Goal: Task Accomplishment & Management: Manage account settings

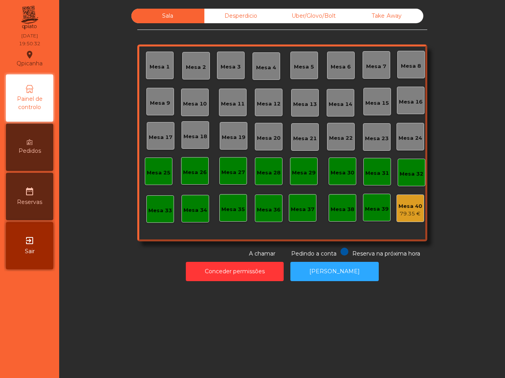
click at [229, 60] on div "Mesa 3" at bounding box center [230, 65] width 20 height 11
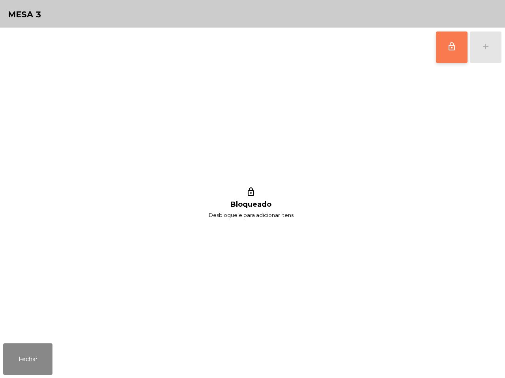
click at [444, 58] on button "lock_outline" at bounding box center [452, 48] width 32 height 32
click at [472, 52] on button "add" at bounding box center [486, 48] width 32 height 32
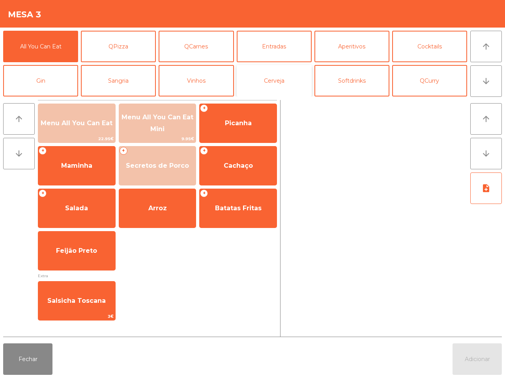
click at [272, 91] on button "Cerveja" at bounding box center [274, 81] width 75 height 32
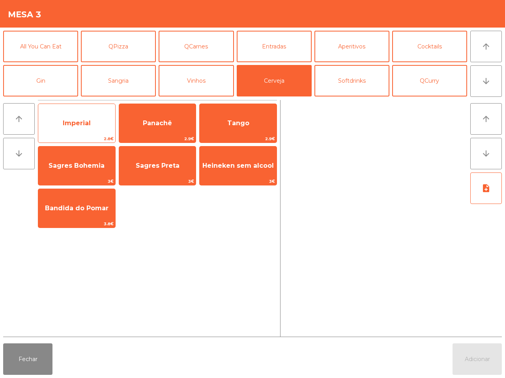
click at [93, 119] on span "Imperial" at bounding box center [76, 123] width 77 height 21
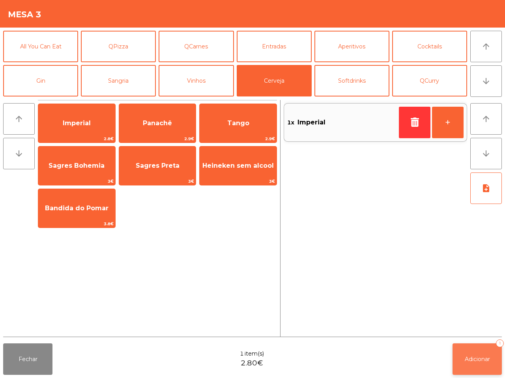
click at [474, 354] on button "Adicionar 1" at bounding box center [476, 360] width 49 height 32
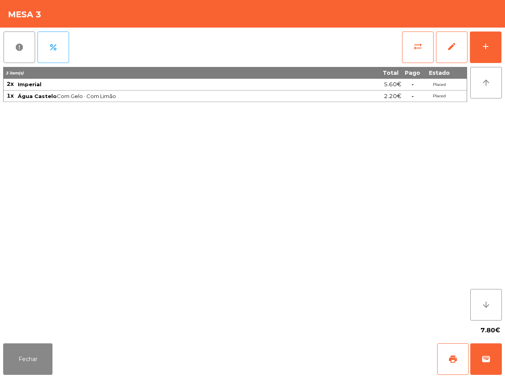
click at [203, 288] on div "3 item(s) Total Pago Estado 2x Imperial 5.60€ - Placed 1x Água Castelo Com Gelo…" at bounding box center [235, 194] width 464 height 254
click at [35, 354] on button "Fechar" at bounding box center [27, 360] width 49 height 32
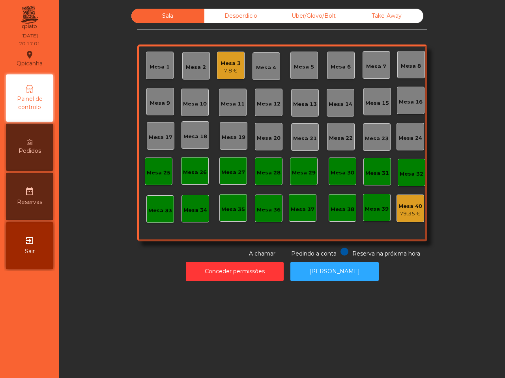
click at [191, 78] on div "Mesa 2" at bounding box center [196, 66] width 28 height 28
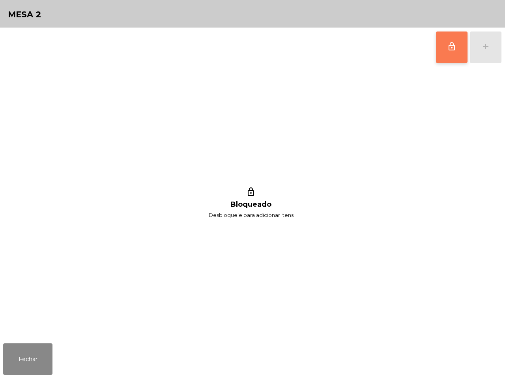
click at [440, 51] on div "lock_outline add" at bounding box center [252, 47] width 498 height 39
drag, startPoint x: 451, startPoint y: 41, endPoint x: 447, endPoint y: 45, distance: 5.7
click at [451, 41] on button "lock_outline" at bounding box center [452, 48] width 32 height 32
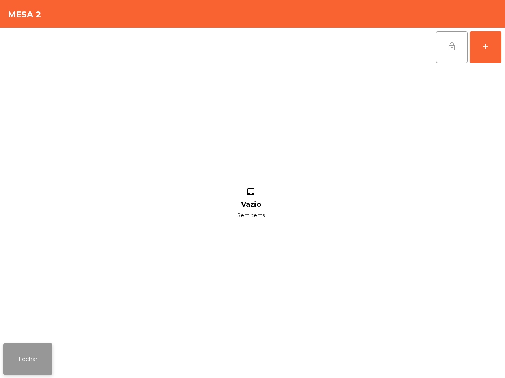
click at [38, 362] on button "Fechar" at bounding box center [27, 360] width 49 height 32
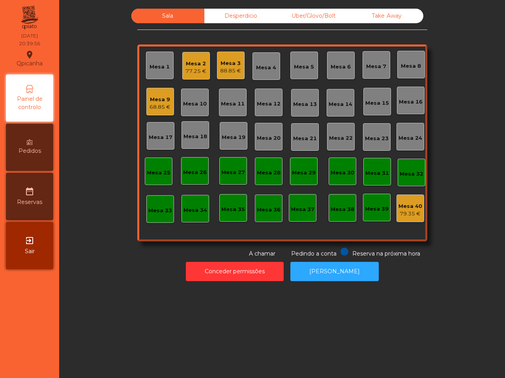
click at [237, 140] on div "Mesa 19" at bounding box center [234, 138] width 24 height 8
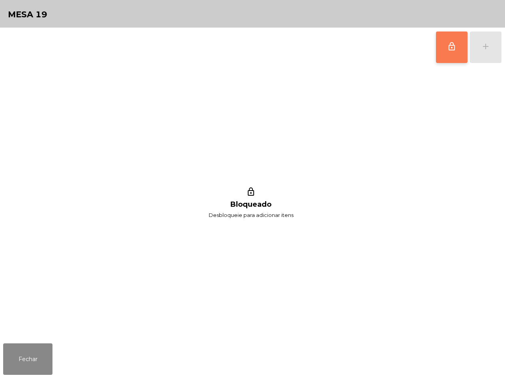
click at [438, 50] on button "lock_outline" at bounding box center [452, 48] width 32 height 32
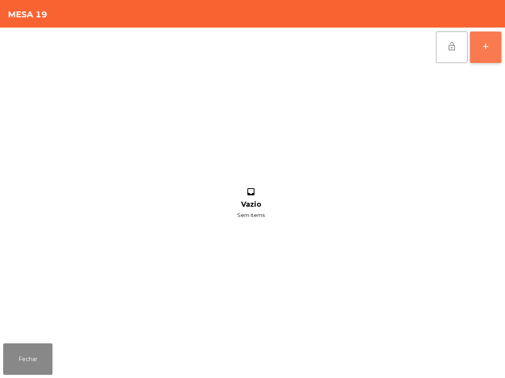
click at [495, 52] on button "add" at bounding box center [486, 48] width 32 height 32
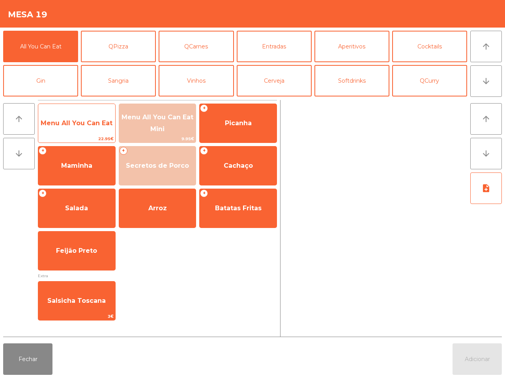
click at [96, 121] on span "Menu All You Can Eat" at bounding box center [77, 122] width 72 height 7
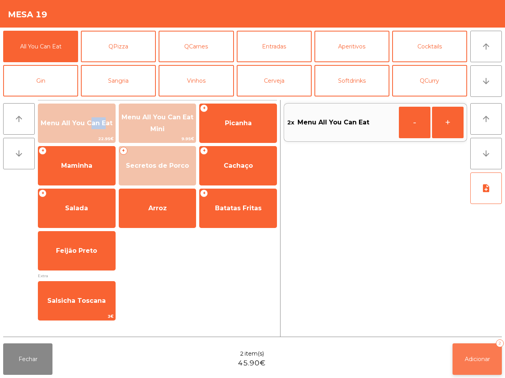
click at [474, 356] on span "Adicionar" at bounding box center [476, 359] width 25 height 7
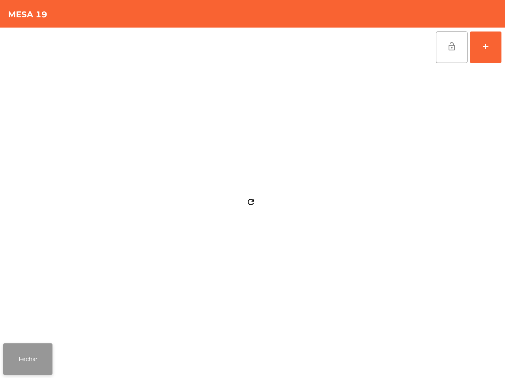
click at [26, 354] on button "Fechar" at bounding box center [27, 360] width 49 height 32
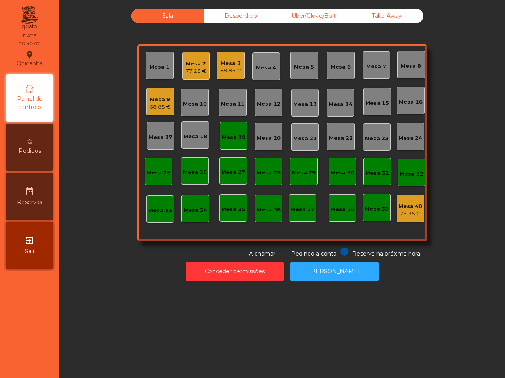
click at [155, 108] on div "68.85 €" at bounding box center [159, 107] width 21 height 8
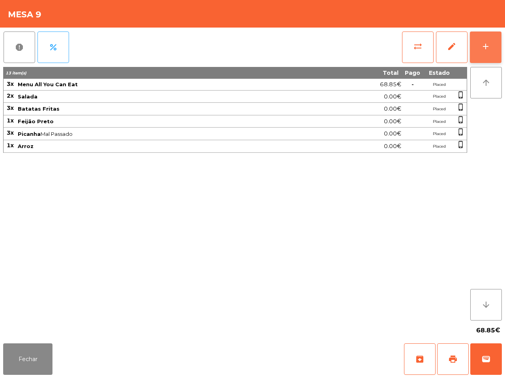
click at [487, 38] on button "add" at bounding box center [486, 48] width 32 height 32
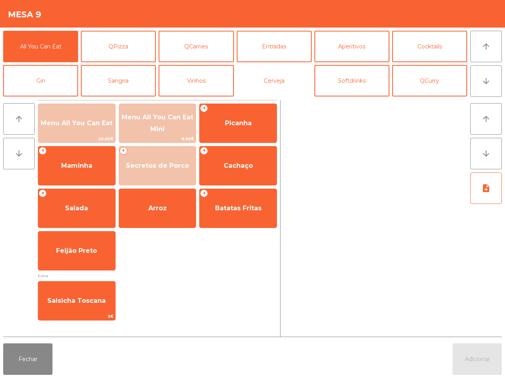
click at [284, 84] on button "Cerveja" at bounding box center [274, 81] width 75 height 32
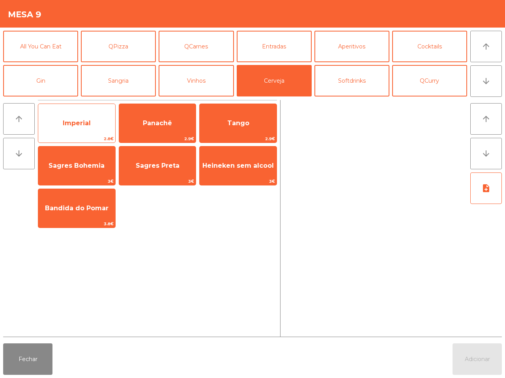
click at [86, 125] on span "Imperial" at bounding box center [77, 122] width 28 height 7
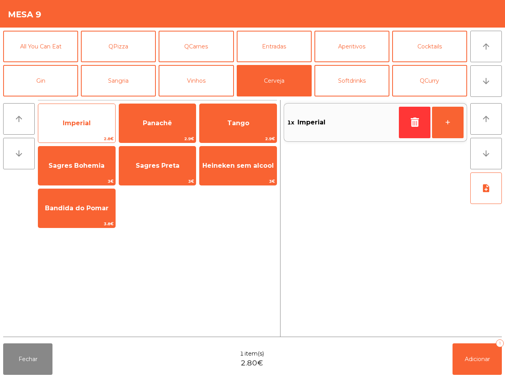
click at [86, 125] on span "Imperial" at bounding box center [77, 122] width 28 height 7
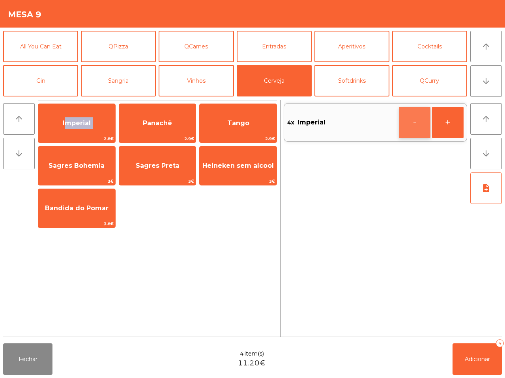
click at [418, 125] on button "-" at bounding box center [415, 123] width 32 height 32
click at [341, 84] on button "Softdrinks" at bounding box center [351, 81] width 75 height 32
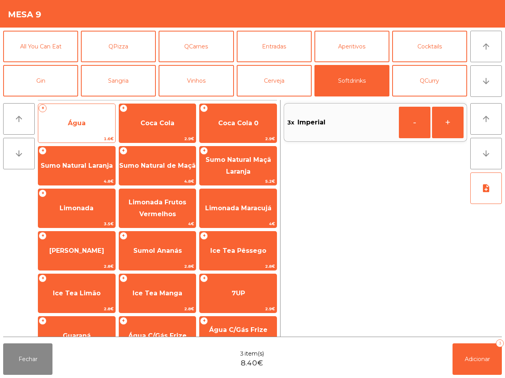
click at [87, 121] on span "Água" at bounding box center [76, 123] width 77 height 21
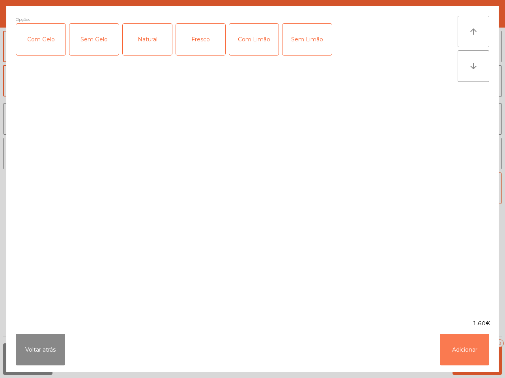
click at [462, 351] on button "Adicionar" at bounding box center [464, 350] width 49 height 32
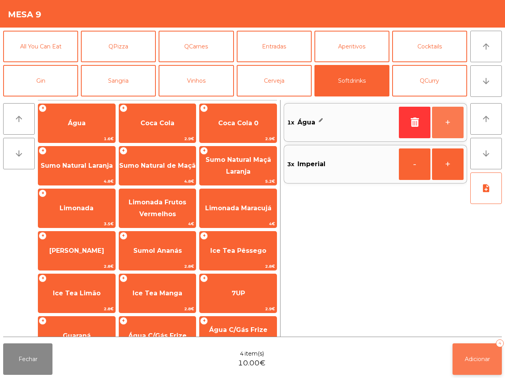
click at [444, 123] on button "+" at bounding box center [448, 123] width 32 height 32
click at [479, 358] on span "Adicionar" at bounding box center [476, 359] width 25 height 7
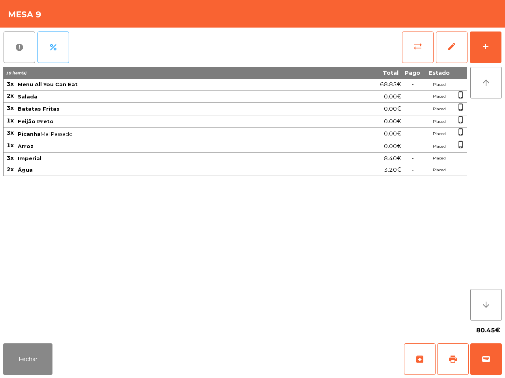
click at [395, 282] on div "18 item(s) Total Pago Estado 3x Menu All You Can Eat 68.85€ - Placed 2x Salada …" at bounding box center [235, 194] width 464 height 254
click at [40, 367] on button "Fechar" at bounding box center [27, 360] width 49 height 32
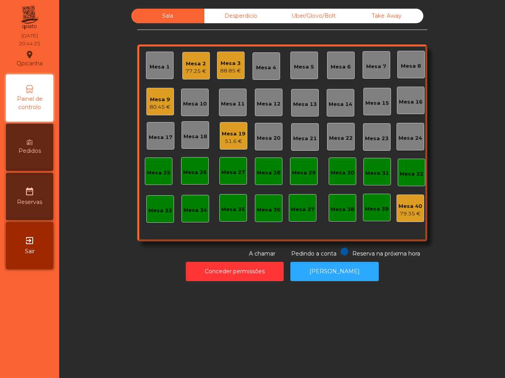
click at [84, 302] on div "Sala Desperdicio Uber/Glovo/Bolt Take Away Mesa 1 Mesa 2 77.25 € Mesa 3 88.85 €…" at bounding box center [281, 189] width 445 height 378
click at [235, 9] on div "Desperdicio" at bounding box center [240, 16] width 73 height 15
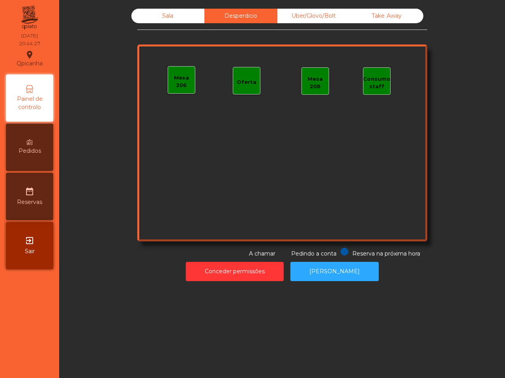
click at [308, 25] on div "Sala Desperdicio Uber/Glovo/Bolt Take Away Mesa 206 Oferta Mesa 208 Consumo sta…" at bounding box center [282, 134] width 290 height 250
click at [306, 19] on div "Uber/Glovo/Bolt" at bounding box center [313, 16] width 73 height 15
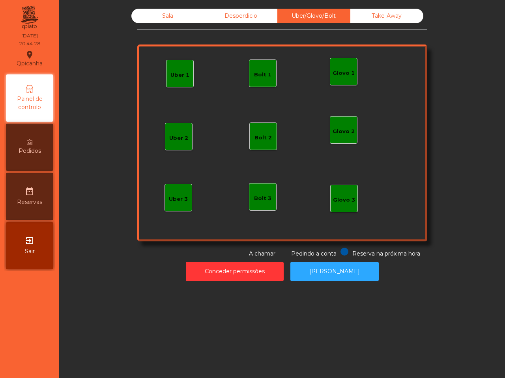
click at [367, 16] on div "Take Away" at bounding box center [386, 16] width 73 height 15
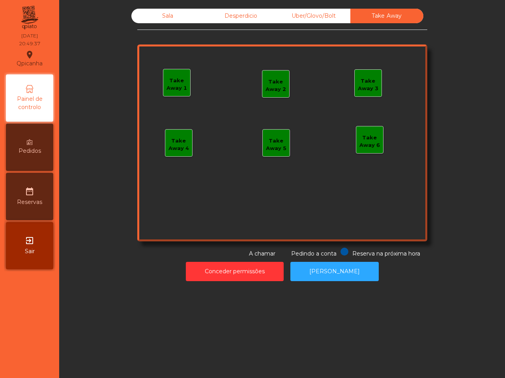
click at [30, 102] on span "Painel de controlo" at bounding box center [29, 103] width 43 height 17
click at [143, 16] on div "Sala" at bounding box center [167, 16] width 73 height 15
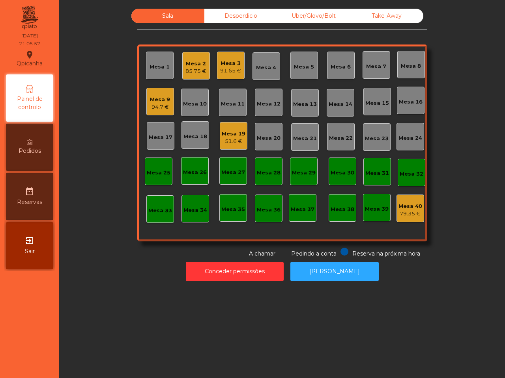
click at [227, 70] on div "91.65 €" at bounding box center [230, 71] width 21 height 8
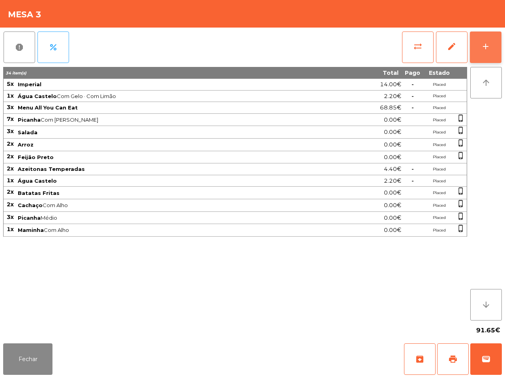
click at [494, 52] on button "add" at bounding box center [486, 48] width 32 height 32
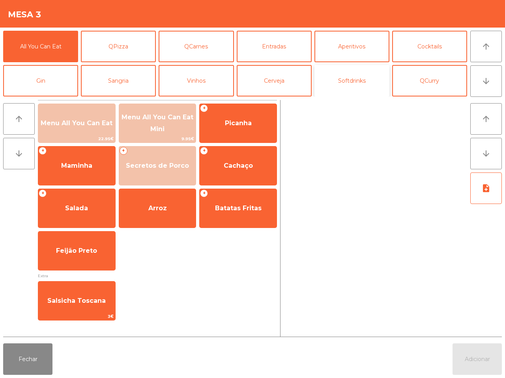
click at [369, 79] on button "Softdrinks" at bounding box center [351, 81] width 75 height 32
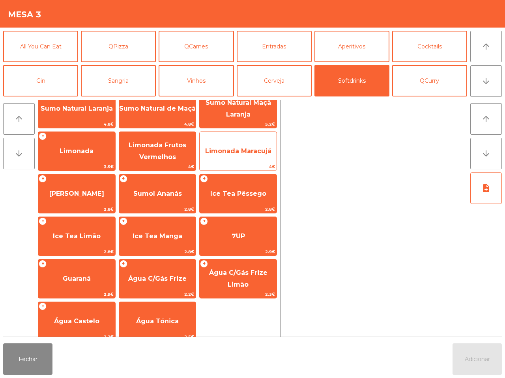
scroll to position [64, 0]
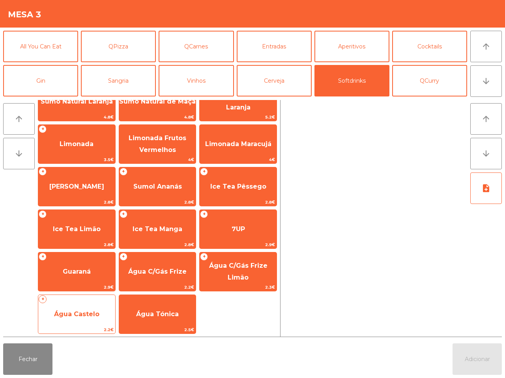
click at [81, 315] on span "Água Castelo" at bounding box center [76, 314] width 45 height 7
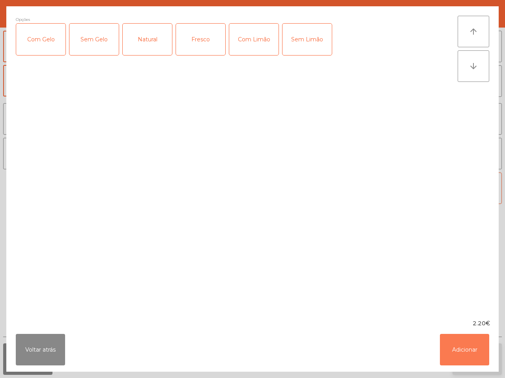
click at [467, 347] on button "Adicionar" at bounding box center [464, 350] width 49 height 32
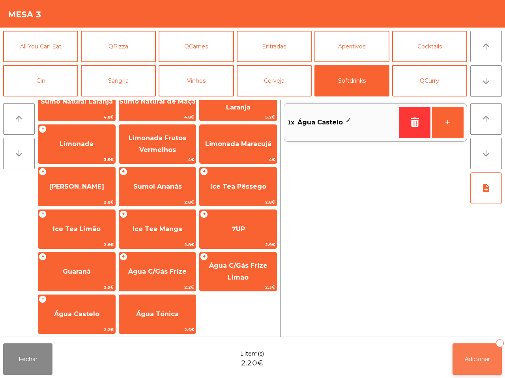
click at [466, 357] on span "Adicionar" at bounding box center [476, 359] width 25 height 7
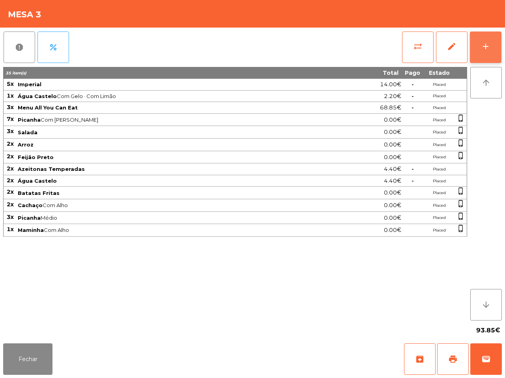
click at [485, 62] on button "add" at bounding box center [486, 48] width 32 height 32
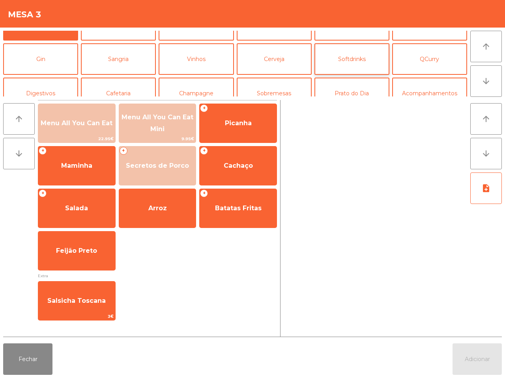
scroll to position [0, 0]
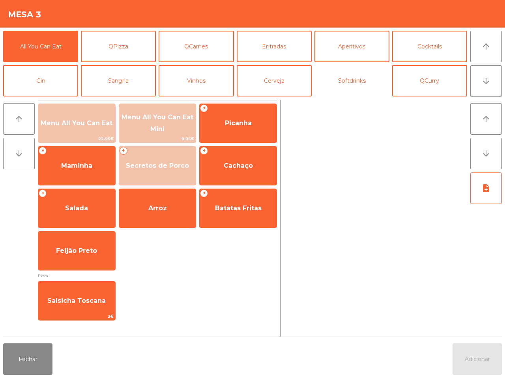
drag, startPoint x: 357, startPoint y: 74, endPoint x: 292, endPoint y: 105, distance: 72.1
click at [357, 74] on button "Softdrinks" at bounding box center [351, 81] width 75 height 32
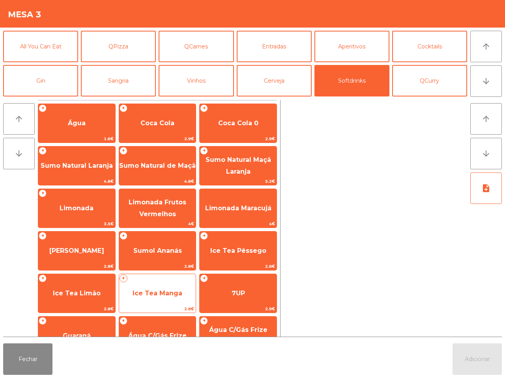
scroll to position [64, 0]
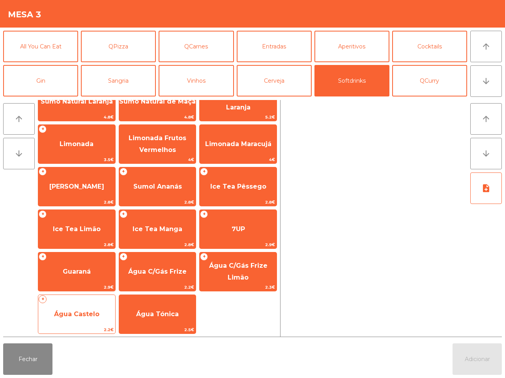
click at [109, 312] on span "Água Castelo" at bounding box center [76, 314] width 77 height 21
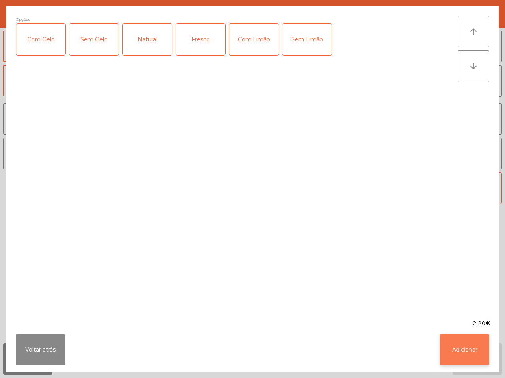
click at [453, 345] on button "Adicionar" at bounding box center [464, 350] width 49 height 32
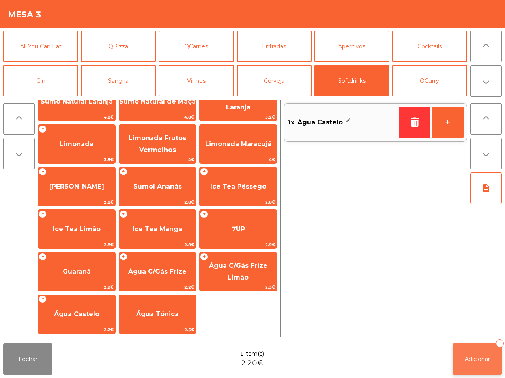
click at [478, 357] on span "Adicionar" at bounding box center [476, 359] width 25 height 7
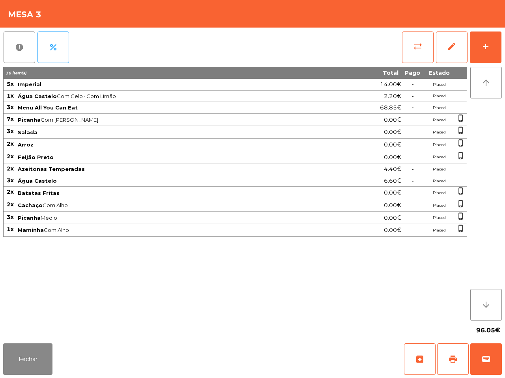
click at [351, 335] on div "96.05€" at bounding box center [252, 331] width 498 height 20
drag, startPoint x: 5, startPoint y: 350, endPoint x: 9, endPoint y: 352, distance: 4.4
click at [9, 352] on button "Fechar" at bounding box center [27, 360] width 49 height 32
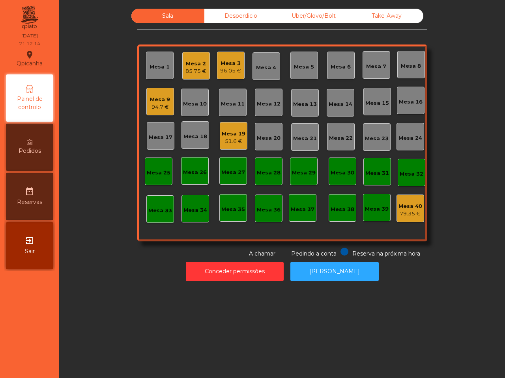
click at [158, 93] on div "Mesa 9 94.7 €" at bounding box center [160, 102] width 20 height 19
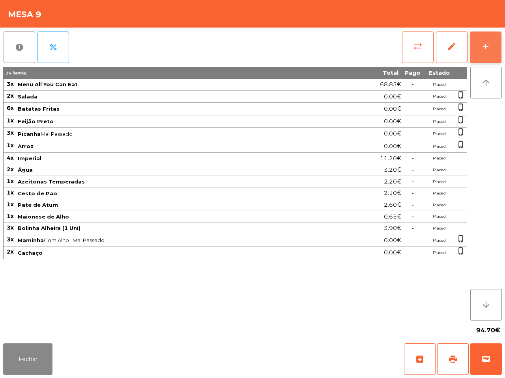
click at [476, 48] on button "add" at bounding box center [486, 48] width 32 height 32
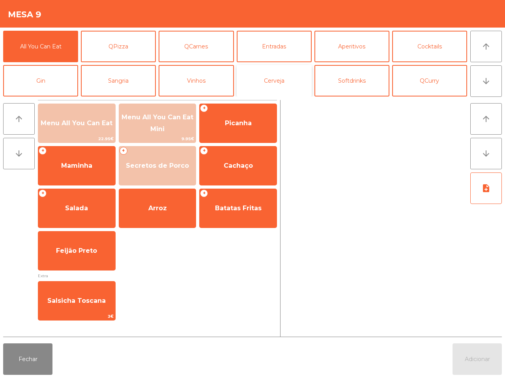
click at [286, 73] on button "Cerveja" at bounding box center [274, 81] width 75 height 32
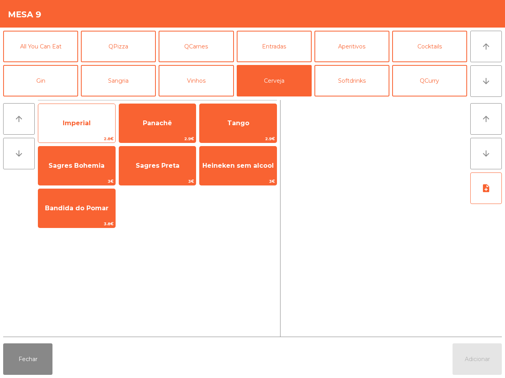
click at [102, 117] on span "Imperial" at bounding box center [76, 123] width 77 height 21
click at [101, 117] on span "Imperial" at bounding box center [76, 123] width 77 height 21
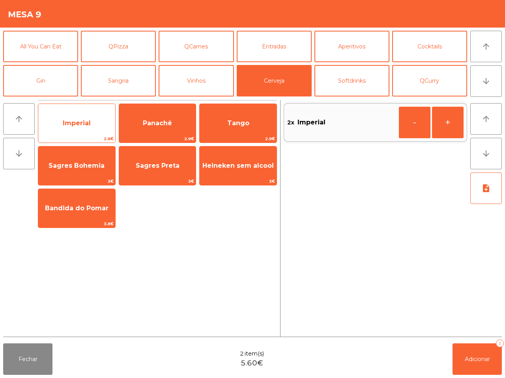
click at [101, 117] on span "Imperial" at bounding box center [76, 123] width 77 height 21
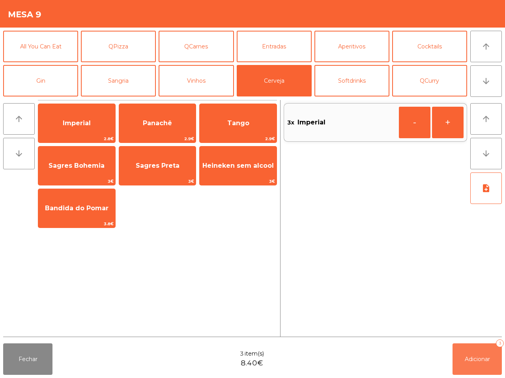
click at [460, 361] on button "Adicionar 3" at bounding box center [476, 360] width 49 height 32
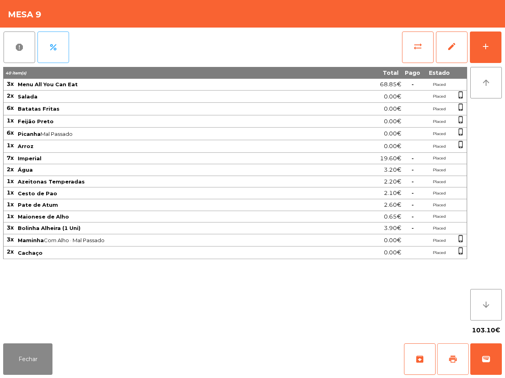
click at [460, 350] on button "print" at bounding box center [453, 360] width 32 height 32
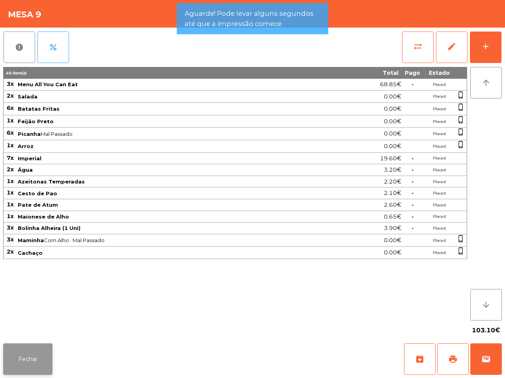
click at [22, 362] on button "Fechar" at bounding box center [27, 360] width 49 height 32
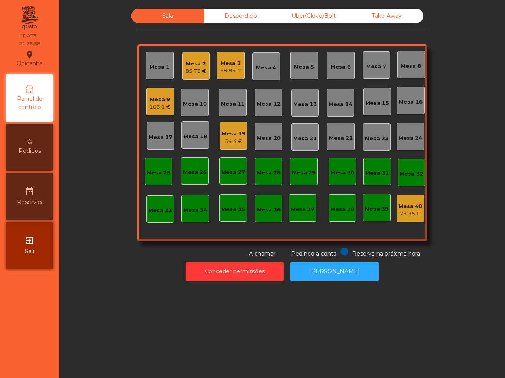
click at [243, 11] on div "Desperdicio" at bounding box center [240, 16] width 73 height 15
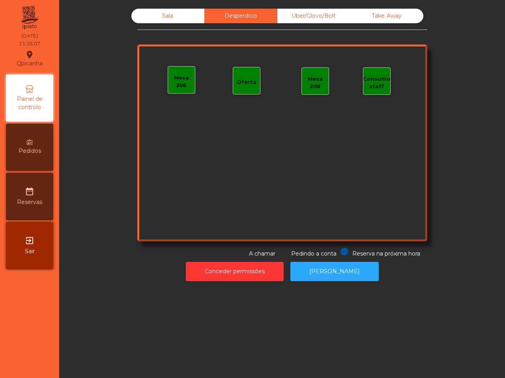
click at [315, 14] on div "Uber/Glovo/Bolt" at bounding box center [313, 16] width 73 height 15
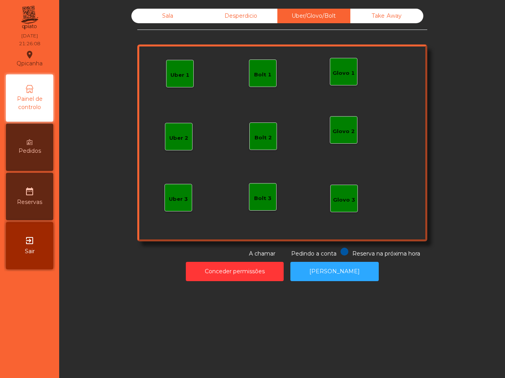
click at [176, 69] on div "Uber 1" at bounding box center [179, 73] width 19 height 11
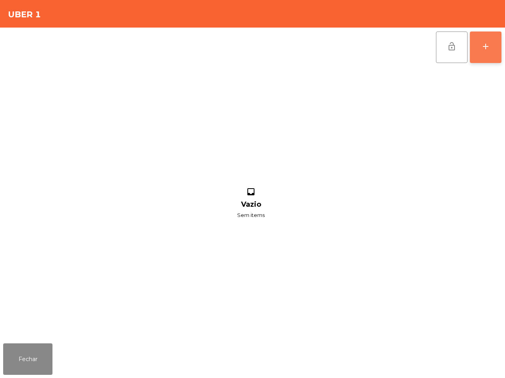
click at [491, 45] on button "add" at bounding box center [486, 48] width 32 height 32
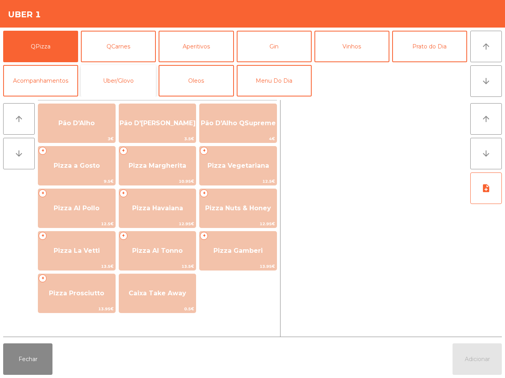
click at [137, 72] on button "Uber/Glovo" at bounding box center [118, 81] width 75 height 32
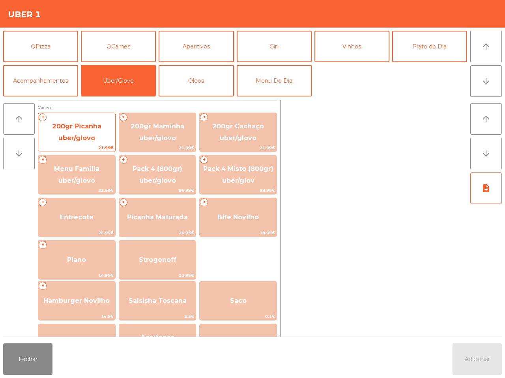
click at [66, 133] on span "200gr Picanha uber/glovo" at bounding box center [76, 133] width 77 height 34
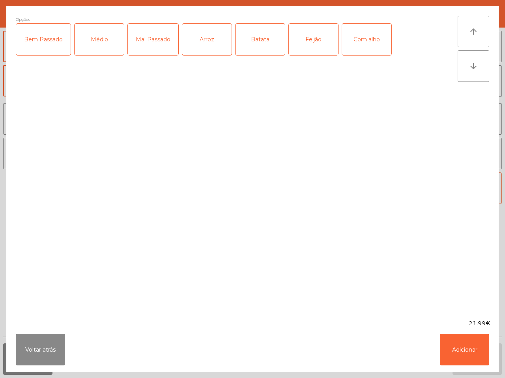
click at [26, 32] on div "Bem Passado" at bounding box center [43, 40] width 54 height 32
click at [362, 39] on div "Com alho" at bounding box center [366, 40] width 49 height 32
click at [249, 42] on div "Batata" at bounding box center [259, 40] width 49 height 32
click at [468, 348] on button "Adicionar" at bounding box center [464, 350] width 49 height 32
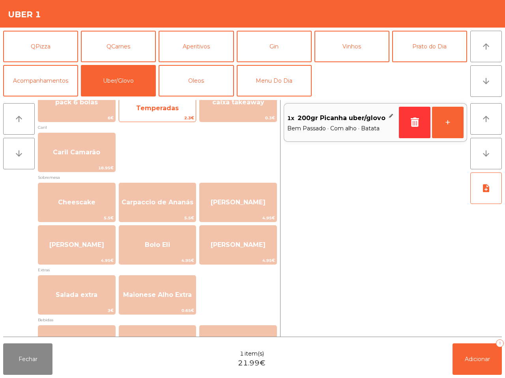
scroll to position [296, 0]
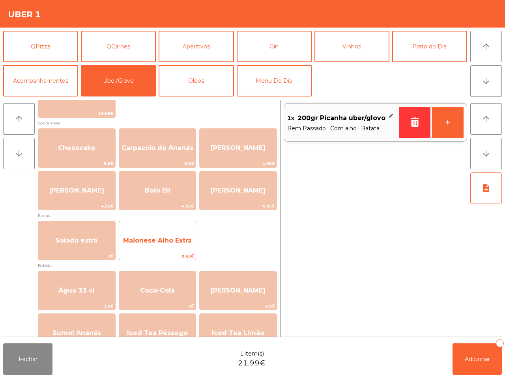
click at [152, 235] on span "Maionese Alho Extra" at bounding box center [157, 240] width 77 height 21
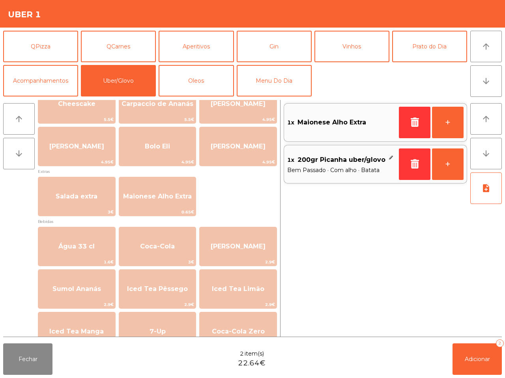
scroll to position [394, 0]
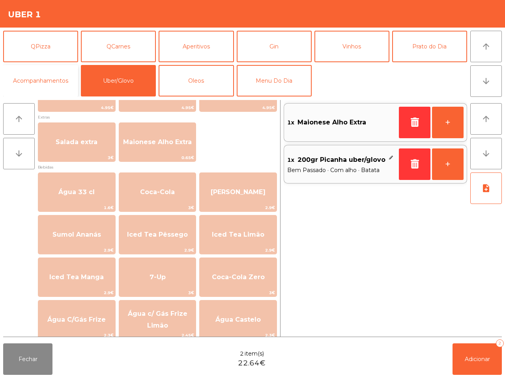
click at [62, 76] on button "Acompanhamentos" at bounding box center [40, 81] width 75 height 32
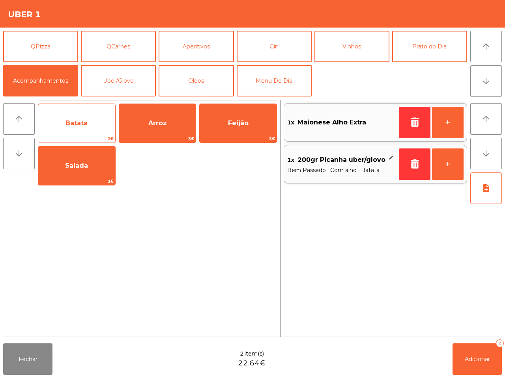
click at [80, 116] on span "Batata" at bounding box center [76, 123] width 77 height 21
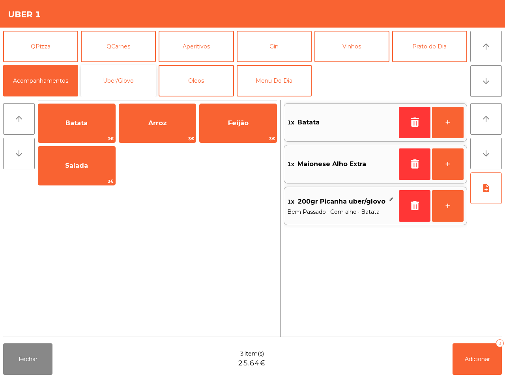
click at [115, 78] on button "Uber/Glovo" at bounding box center [118, 81] width 75 height 32
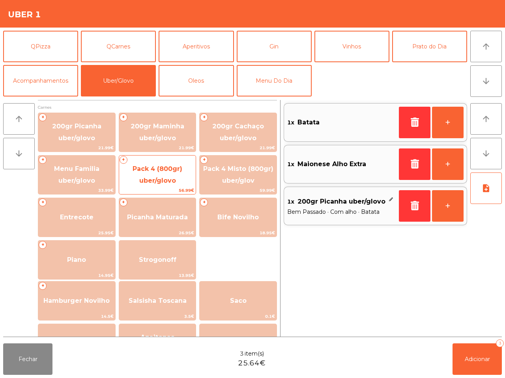
scroll to position [49, 0]
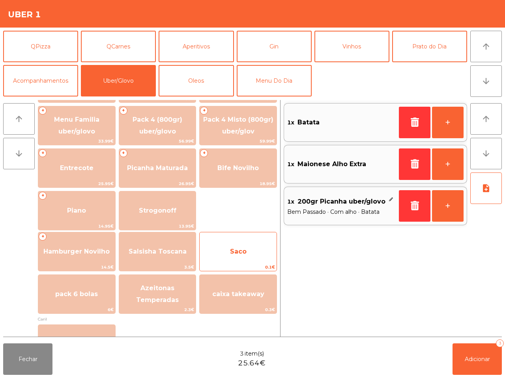
click at [250, 250] on span "Saco" at bounding box center [237, 251] width 77 height 21
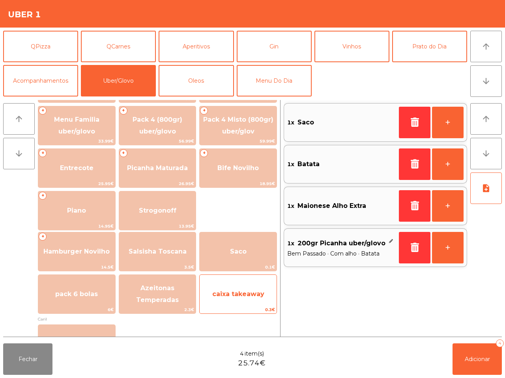
click at [231, 294] on span "caixa takeaway" at bounding box center [238, 294] width 52 height 7
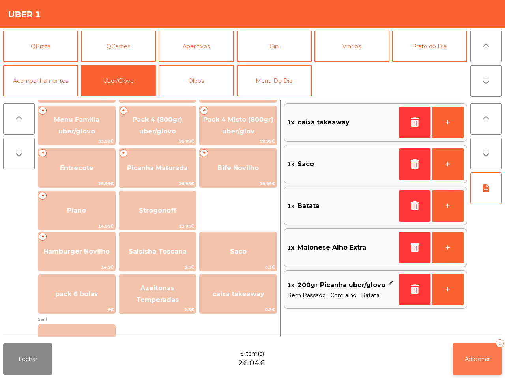
click at [477, 358] on span "Adicionar" at bounding box center [476, 359] width 25 height 7
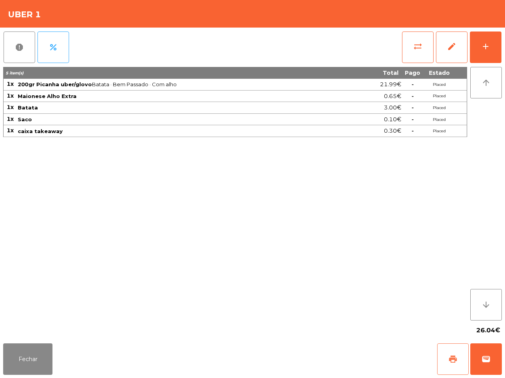
click at [442, 356] on button "print" at bounding box center [453, 360] width 32 height 32
click at [489, 358] on span "wallet" at bounding box center [485, 359] width 9 height 9
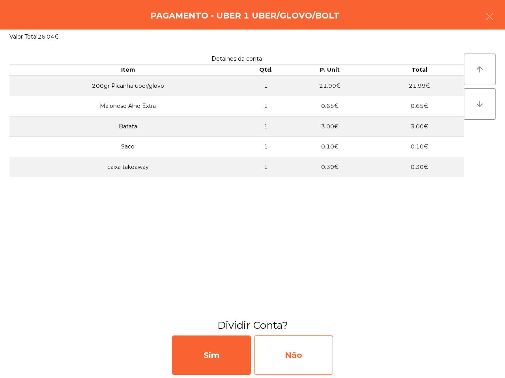
click at [283, 361] on div "Não" at bounding box center [293, 355] width 79 height 39
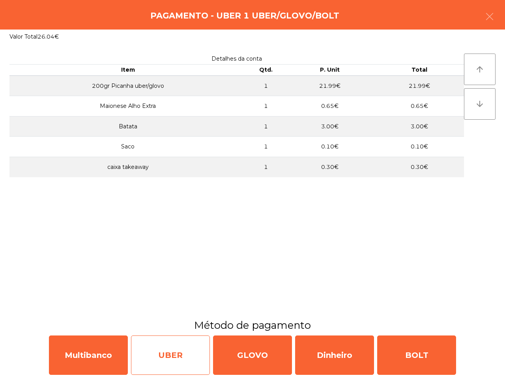
click at [162, 359] on div "UBER" at bounding box center [170, 355] width 79 height 39
select select "**"
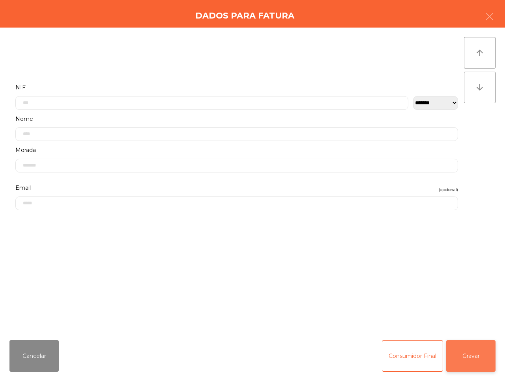
click at [477, 358] on button "Gravar" at bounding box center [470, 357] width 49 height 32
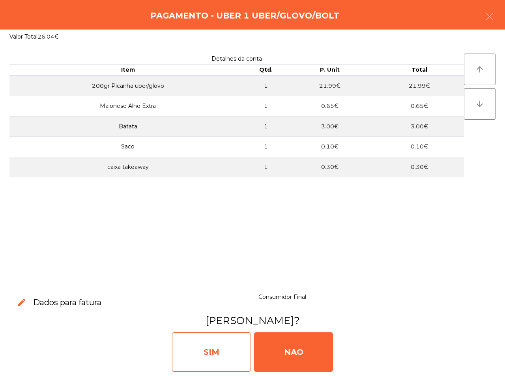
click at [221, 347] on div "SIM" at bounding box center [211, 352] width 79 height 39
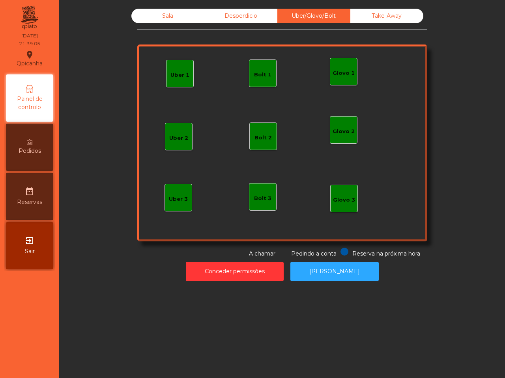
click at [172, 16] on div "Sala" at bounding box center [167, 16] width 73 height 15
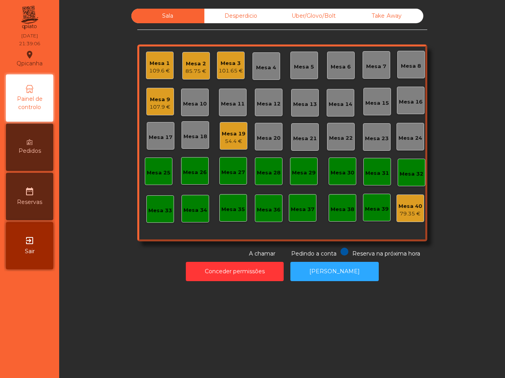
click at [264, 101] on div "Mesa 12" at bounding box center [269, 104] width 24 height 8
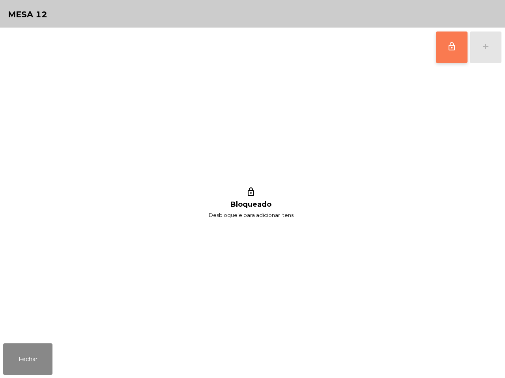
click at [446, 48] on button "lock_outline" at bounding box center [452, 48] width 32 height 32
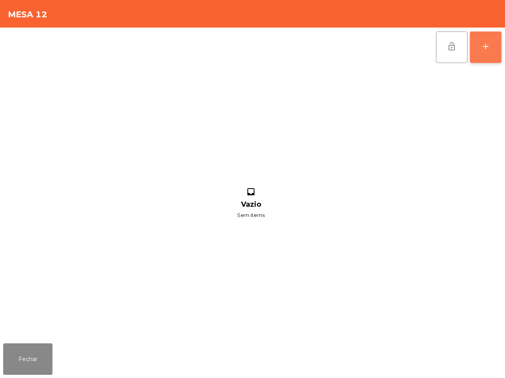
click at [479, 53] on button "add" at bounding box center [486, 48] width 32 height 32
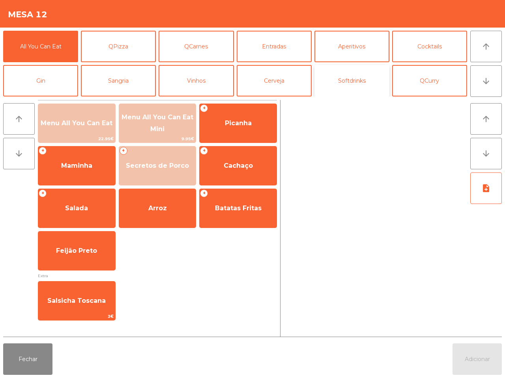
click at [356, 79] on button "Softdrinks" at bounding box center [351, 81] width 75 height 32
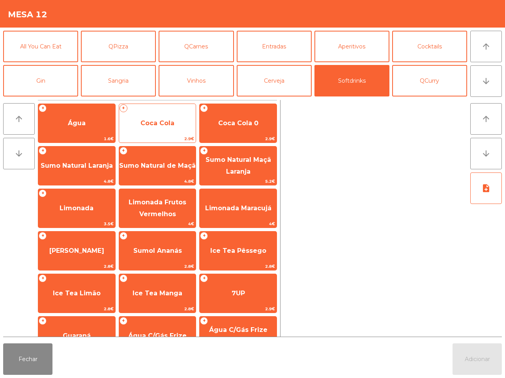
click at [119, 115] on span "Coca Cola" at bounding box center [157, 123] width 77 height 21
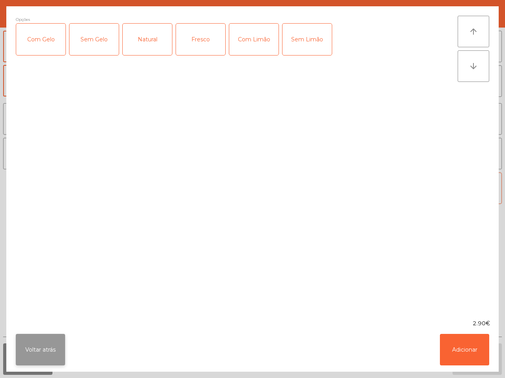
click at [56, 344] on button "Voltar atrás" at bounding box center [40, 350] width 49 height 32
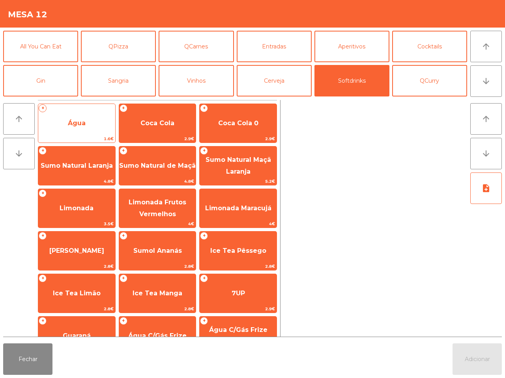
click at [96, 111] on div "+ Água 1.6€" at bounding box center [77, 123] width 78 height 39
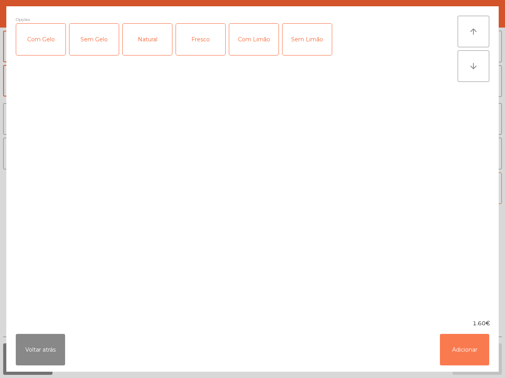
click at [455, 340] on button "Adicionar" at bounding box center [464, 350] width 49 height 32
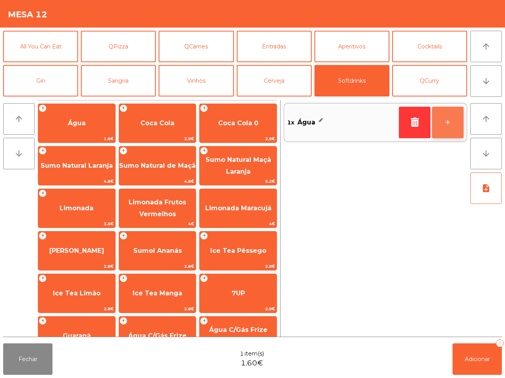
click at [449, 127] on button "+" at bounding box center [448, 123] width 32 height 32
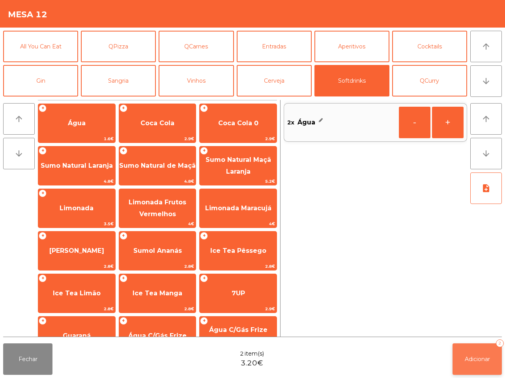
click at [466, 347] on button "Adicionar 2" at bounding box center [476, 360] width 49 height 32
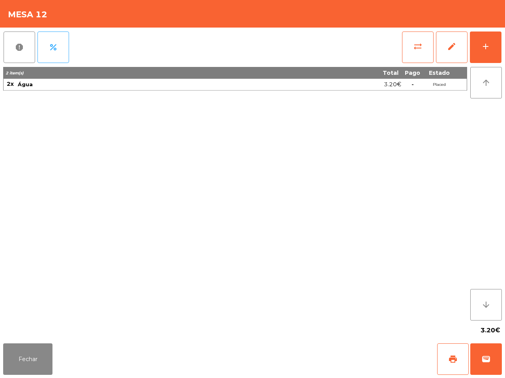
drag, startPoint x: 365, startPoint y: 235, endPoint x: 353, endPoint y: 219, distance: 19.8
click at [363, 233] on div "2 item(s) Total Pago Estado 2x Água 3.20€ - Placed" at bounding box center [235, 194] width 464 height 254
click at [19, 368] on button "Fechar" at bounding box center [27, 360] width 49 height 32
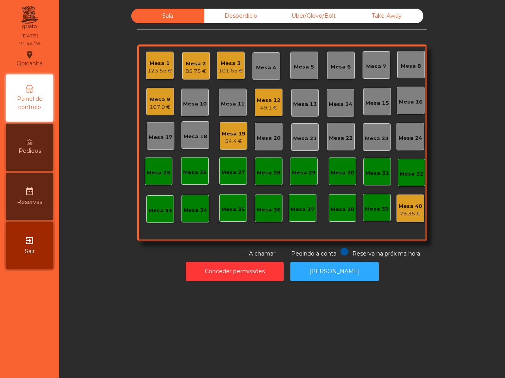
click at [103, 287] on div "Sala Desperdicio Uber/Glovo/Bolt Take Away Mesa 1 123.55 € Mesa 2 85.75 € Mesa …" at bounding box center [281, 189] width 445 height 378
click at [189, 70] on div "85.75 €" at bounding box center [195, 71] width 21 height 8
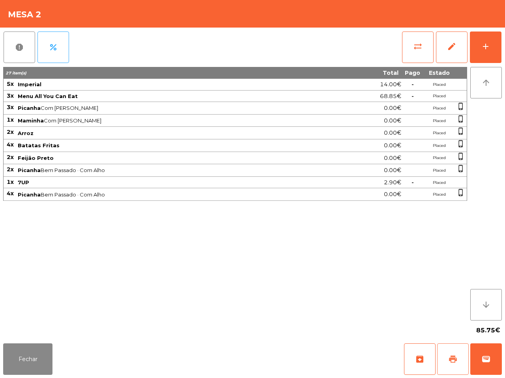
click at [451, 356] on span "print" at bounding box center [452, 359] width 9 height 9
click at [213, 287] on div "27 item(s) Total Pago Estado 5x Imperial 14.00€ - Placed 3x Menu All You Can Ea…" at bounding box center [235, 194] width 464 height 254
click at [420, 42] on span "sync_alt" at bounding box center [417, 46] width 9 height 9
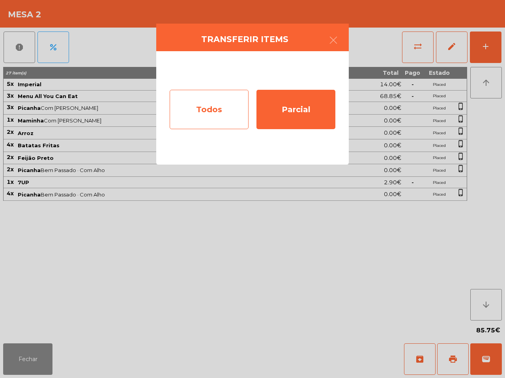
click at [200, 102] on div "Todos" at bounding box center [209, 109] width 79 height 39
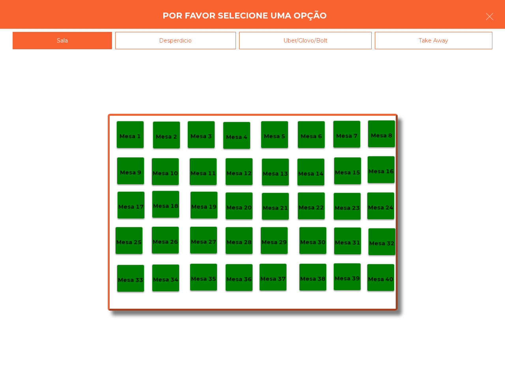
click at [383, 277] on p "Mesa 40" at bounding box center [380, 279] width 25 height 9
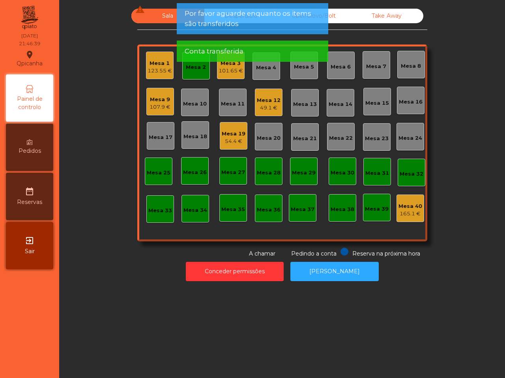
click at [186, 66] on app-alert "Por favor aguarde enquanto os items são transferidos Conta transferida" at bounding box center [252, 35] width 151 height 65
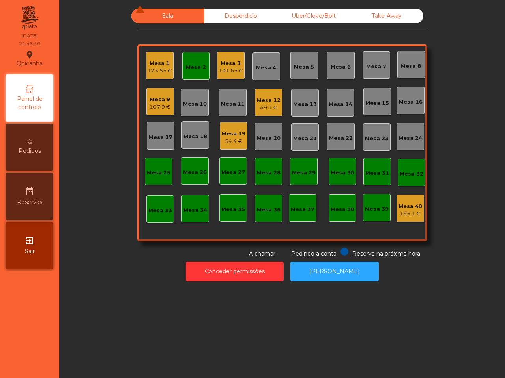
click at [199, 73] on div "Mesa 2" at bounding box center [196, 66] width 28 height 28
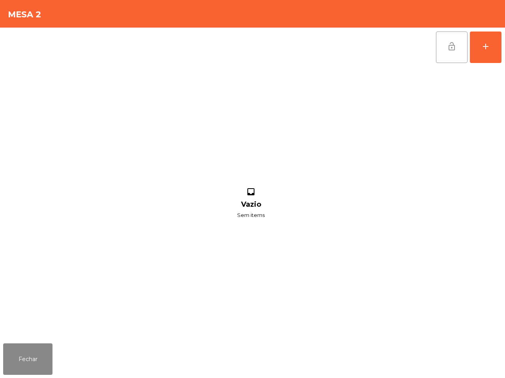
click at [464, 51] on button "lock_open" at bounding box center [452, 48] width 32 height 32
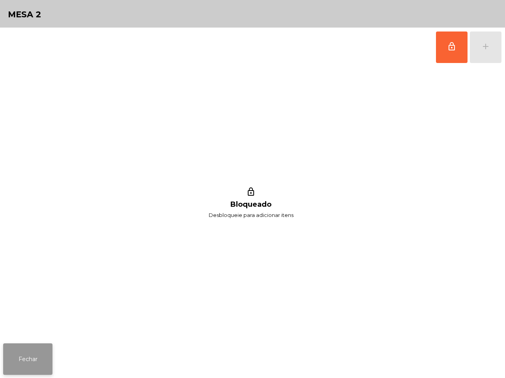
click at [24, 357] on button "Fechar" at bounding box center [27, 360] width 49 height 32
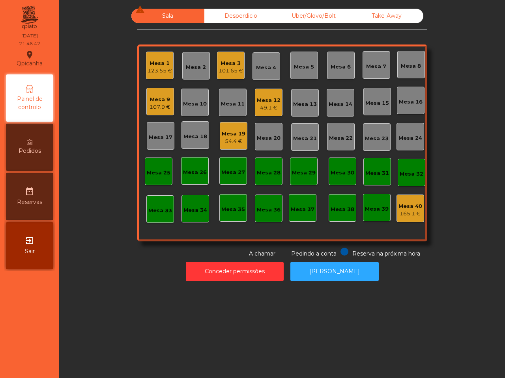
click at [231, 137] on div "Mesa 19" at bounding box center [234, 134] width 24 height 8
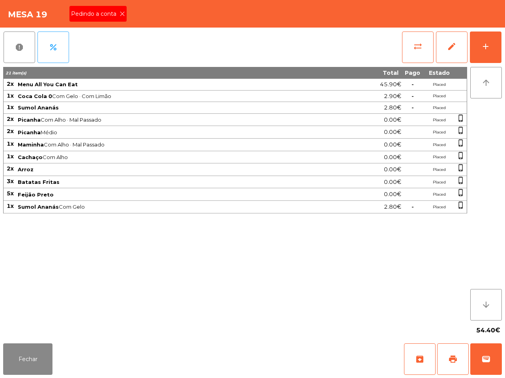
click at [116, 14] on span "Pedindo a conta" at bounding box center [95, 14] width 48 height 8
click at [443, 353] on button "print" at bounding box center [453, 360] width 32 height 32
drag, startPoint x: 23, startPoint y: 359, endPoint x: 46, endPoint y: 348, distance: 25.6
click at [24, 359] on button "Fechar" at bounding box center [27, 360] width 49 height 32
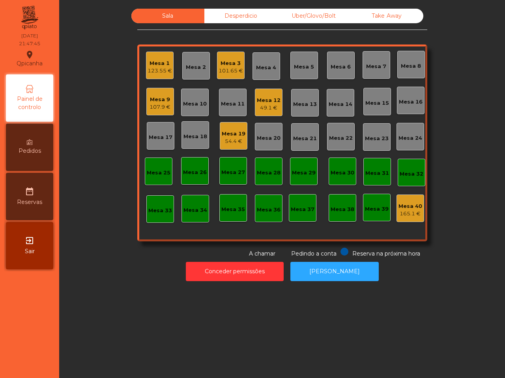
drag, startPoint x: 50, startPoint y: 344, endPoint x: 54, endPoint y: 369, distance: 25.4
click at [52, 359] on nav "Qpicanha location_on [DATE] 21:47:45 Painel de controlo Pedidos date_range Rese…" at bounding box center [29, 189] width 59 height 378
click at [222, 141] on div "54.4 €" at bounding box center [234, 142] width 24 height 8
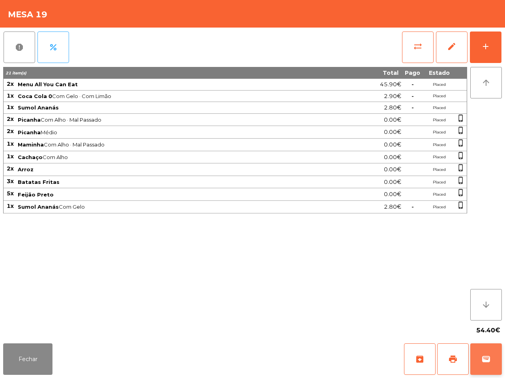
click at [484, 357] on span "wallet" at bounding box center [485, 359] width 9 height 9
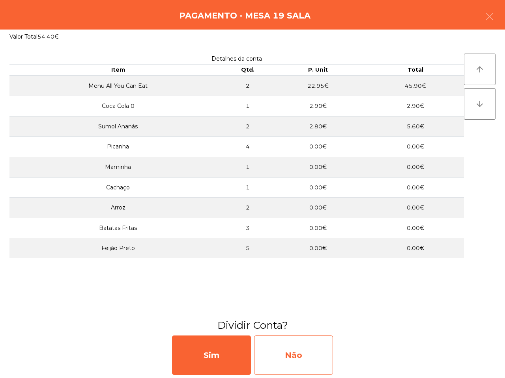
click at [313, 354] on div "Não" at bounding box center [293, 355] width 79 height 39
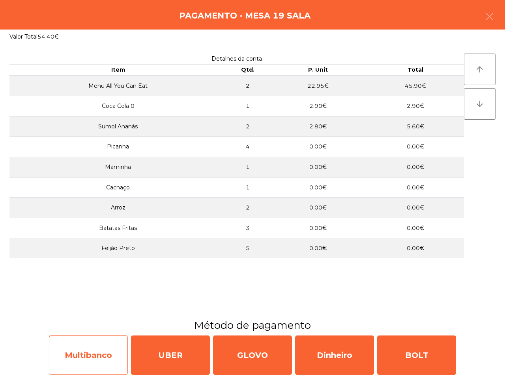
click at [103, 347] on div "Multibanco" at bounding box center [88, 355] width 79 height 39
select select "**"
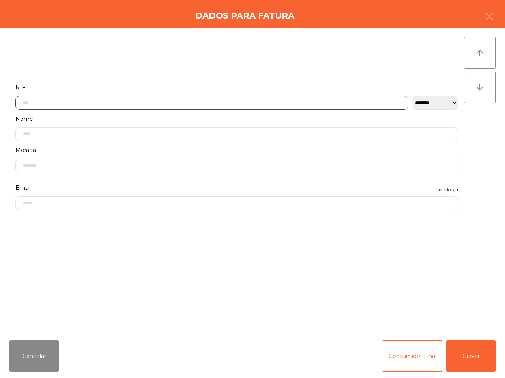
click at [185, 96] on input "text" at bounding box center [211, 103] width 393 height 14
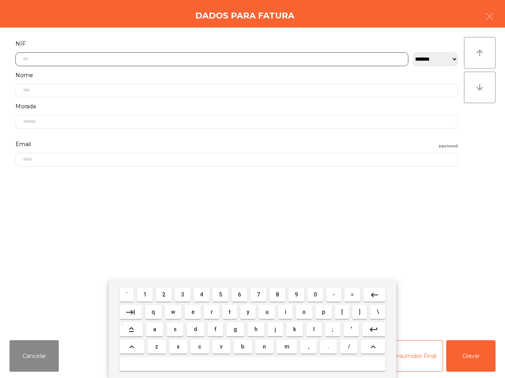
scroll to position [44, 0]
click at [163, 300] on button "2" at bounding box center [164, 295] width 16 height 14
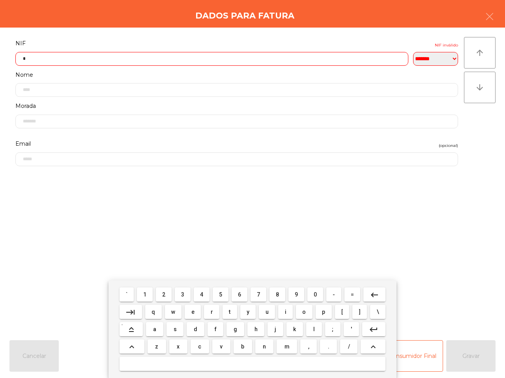
drag, startPoint x: 236, startPoint y: 294, endPoint x: 247, endPoint y: 294, distance: 11.4
click at [237, 294] on button "6" at bounding box center [239, 295] width 16 height 14
click at [315, 294] on span "0" at bounding box center [314, 295] width 3 height 6
click at [186, 298] on button "3" at bounding box center [183, 295] width 16 height 14
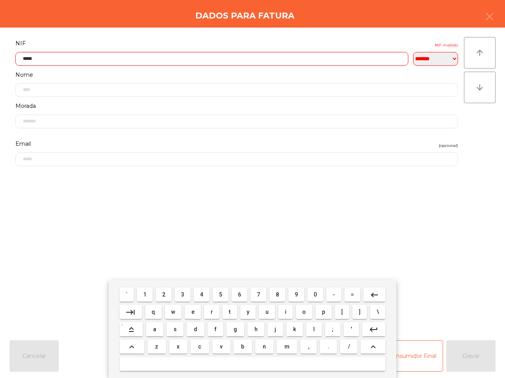
click at [237, 294] on button "6" at bounding box center [239, 295] width 16 height 14
click at [165, 294] on span "2" at bounding box center [163, 295] width 3 height 6
click at [184, 296] on span "3" at bounding box center [182, 295] width 3 height 6
click at [320, 296] on button "0" at bounding box center [315, 295] width 16 height 14
click at [372, 292] on mat-icon "keyboard_backspace" at bounding box center [373, 295] width 9 height 9
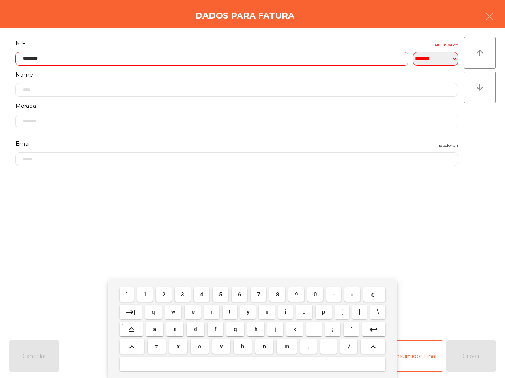
click at [270, 294] on button "8" at bounding box center [277, 295] width 16 height 14
type input "*********"
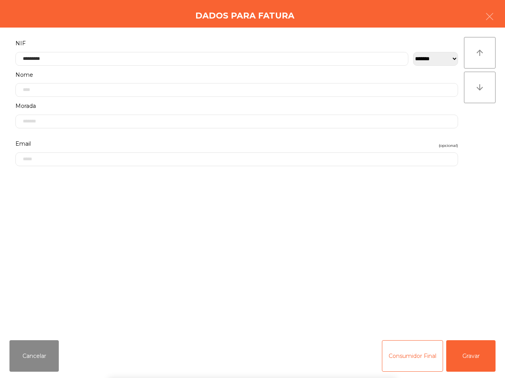
click at [466, 362] on div "` 1 2 3 4 5 6 7 8 9 0 - = keyboard_backspace keyboard_tab q w e r t y u i o p […" at bounding box center [252, 330] width 505 height 98
click at [466, 362] on button "Gravar" at bounding box center [470, 357] width 49 height 32
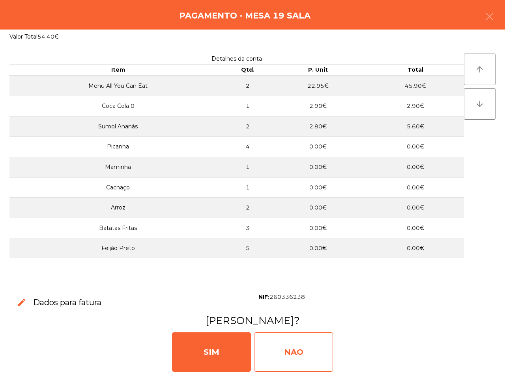
click at [290, 345] on div "NAO" at bounding box center [293, 352] width 79 height 39
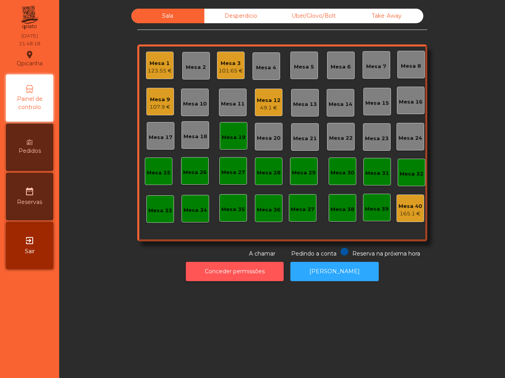
drag, startPoint x: 289, startPoint y: 339, endPoint x: 265, endPoint y: 276, distance: 67.1
click at [288, 339] on div "Sala Desperdicio Uber/Glovo/Bolt Take Away Mesa 1 123.55 € Mesa 2 Mesa 3 101.65…" at bounding box center [281, 189] width 445 height 378
click at [237, 137] on div "Mesa 19" at bounding box center [234, 138] width 24 height 8
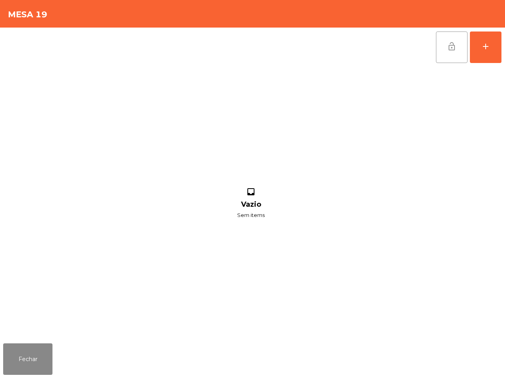
click at [451, 52] on button "lock_open" at bounding box center [452, 48] width 32 height 32
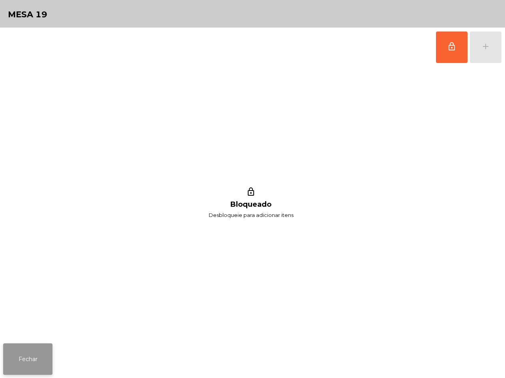
click at [21, 357] on button "Fechar" at bounding box center [27, 360] width 49 height 32
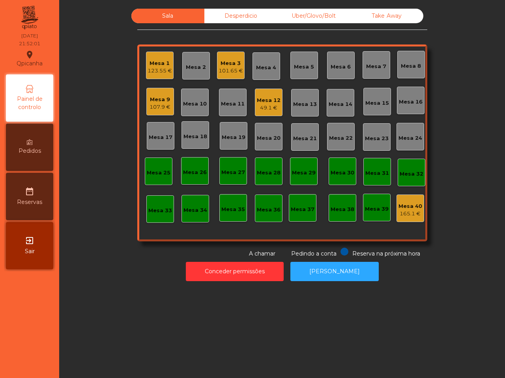
click at [74, 340] on div "Sala Desperdicio Uber/Glovo/Bolt Take Away Mesa 1 123.55 € Mesa 2 Mesa 3 101.65…" at bounding box center [281, 189] width 445 height 378
click at [223, 65] on div "Mesa 3" at bounding box center [230, 64] width 24 height 8
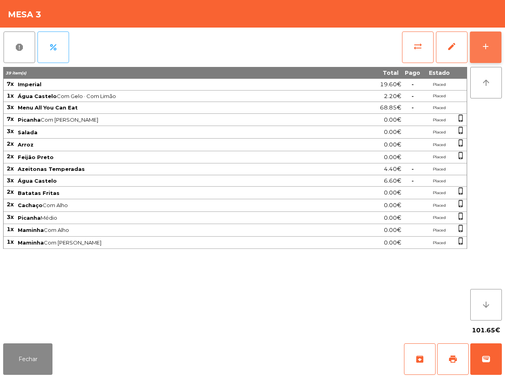
click at [484, 48] on div "add" at bounding box center [485, 46] width 9 height 9
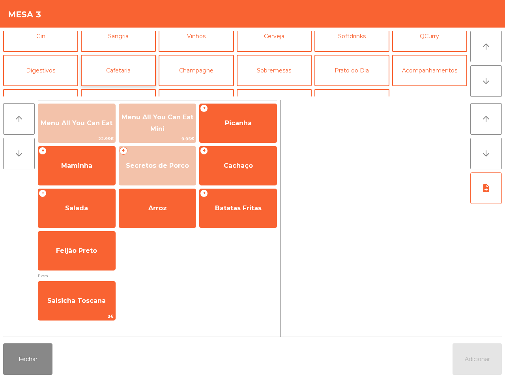
scroll to position [49, 0]
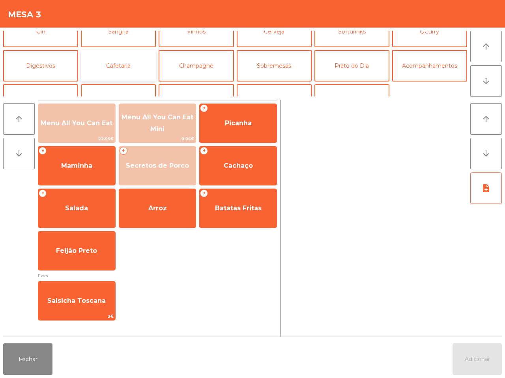
click at [126, 68] on button "Cafetaria" at bounding box center [118, 66] width 75 height 32
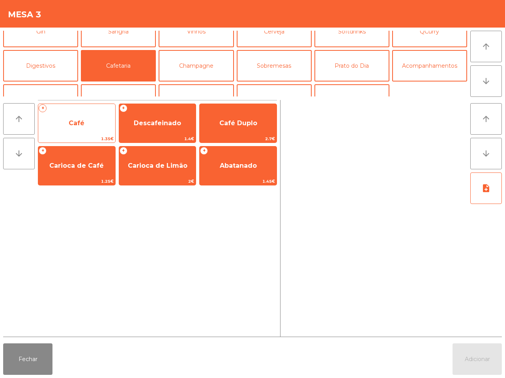
click at [89, 117] on span "Café" at bounding box center [76, 123] width 77 height 21
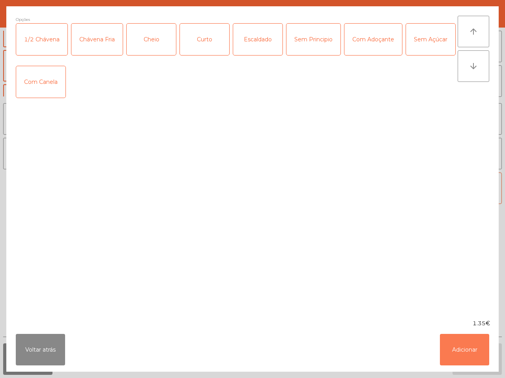
click at [477, 348] on button "Adicionar" at bounding box center [464, 350] width 49 height 32
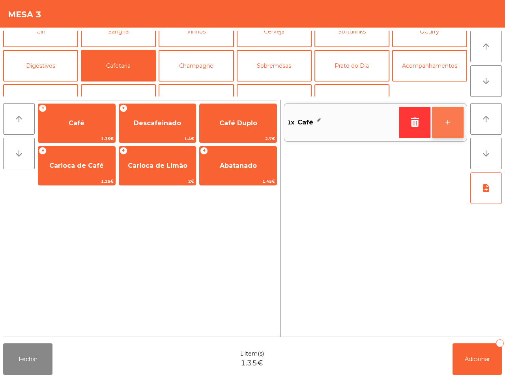
click at [434, 125] on button "+" at bounding box center [448, 123] width 32 height 32
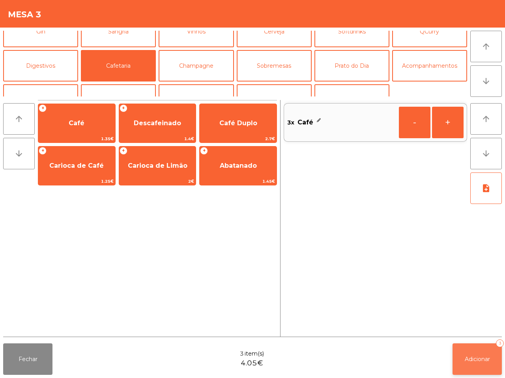
click at [480, 357] on span "Adicionar" at bounding box center [476, 359] width 25 height 7
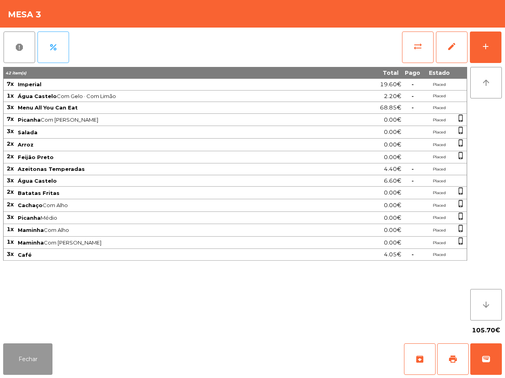
click at [36, 354] on button "Fechar" at bounding box center [27, 360] width 49 height 32
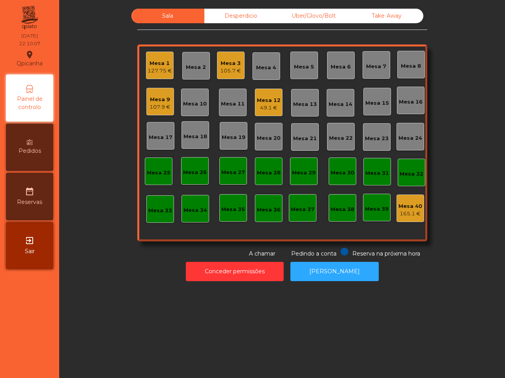
click at [234, 65] on div "Mesa 3" at bounding box center [230, 64] width 21 height 8
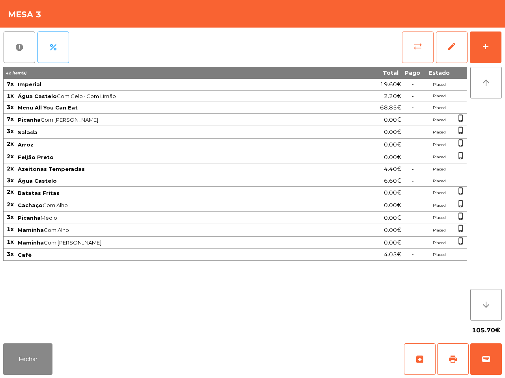
click at [418, 42] on span "sync_alt" at bounding box center [417, 46] width 9 height 9
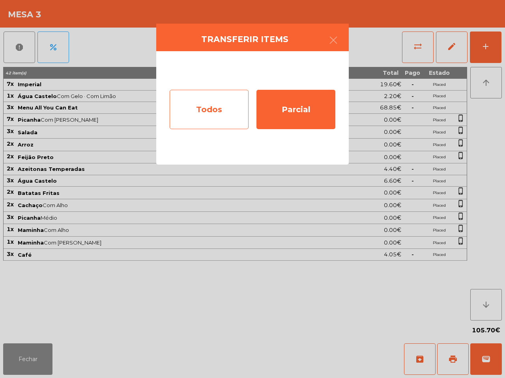
click at [206, 101] on div "Todos" at bounding box center [209, 109] width 79 height 39
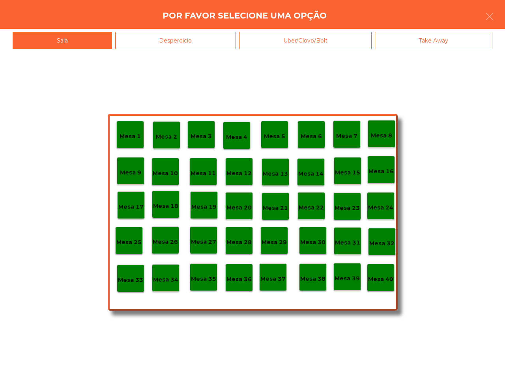
click at [339, 277] on p "Mesa 39" at bounding box center [346, 278] width 25 height 9
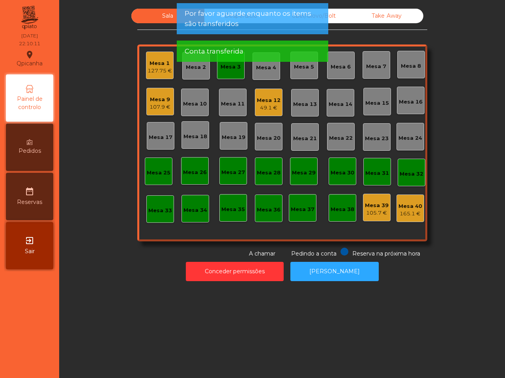
click at [237, 70] on div "Mesa 3" at bounding box center [231, 66] width 28 height 28
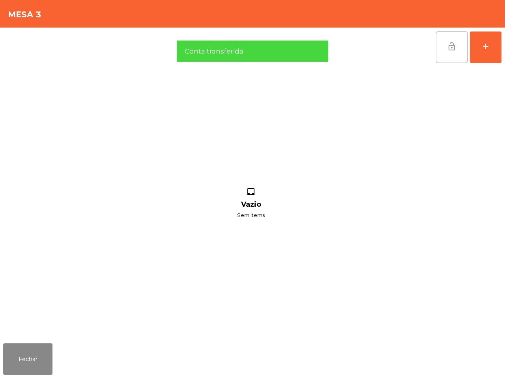
click at [449, 57] on button "lock_open" at bounding box center [452, 48] width 32 height 32
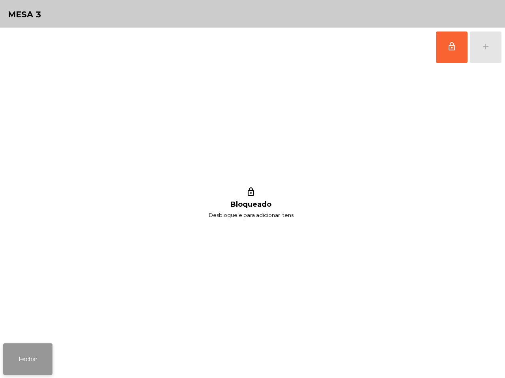
click at [23, 348] on button "Fechar" at bounding box center [27, 360] width 49 height 32
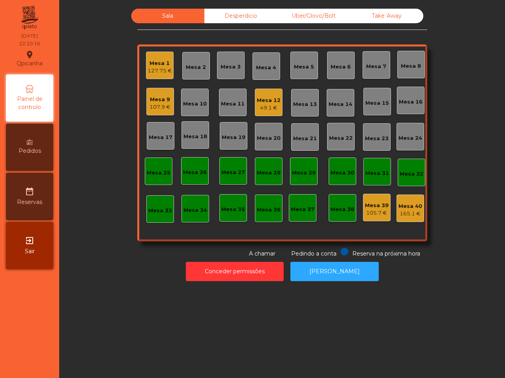
click at [89, 319] on div "Sala Desperdicio Uber/Glovo/Bolt Take Away Mesa 1 127.75 € Mesa 2 Mesa 3 Mesa 4…" at bounding box center [281, 189] width 445 height 378
click at [157, 104] on div "107.9 €" at bounding box center [159, 107] width 21 height 8
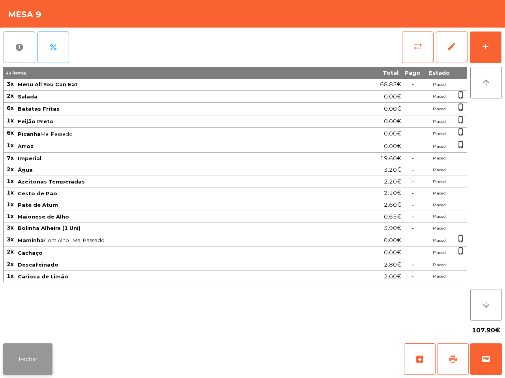
click at [453, 357] on span "print" at bounding box center [452, 359] width 9 height 9
click at [40, 363] on button "Fechar" at bounding box center [27, 360] width 49 height 32
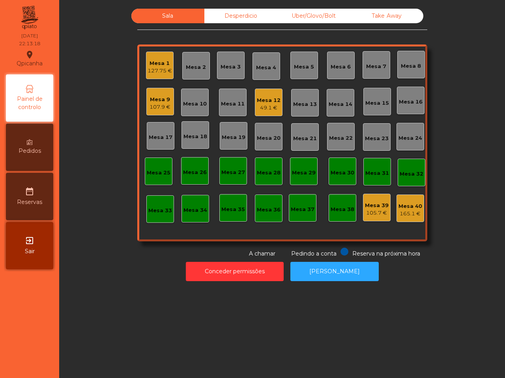
click at [38, 363] on nav "[GEOGRAPHIC_DATA] location_on [DATE] 22:13:18 Painel de controlo Pedidos date_r…" at bounding box center [29, 189] width 59 height 378
click at [156, 95] on div "Mesa 9 107.9 €" at bounding box center [159, 102] width 21 height 19
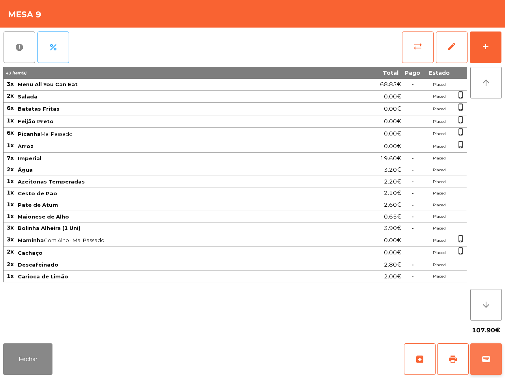
click at [479, 358] on button "wallet" at bounding box center [486, 360] width 32 height 32
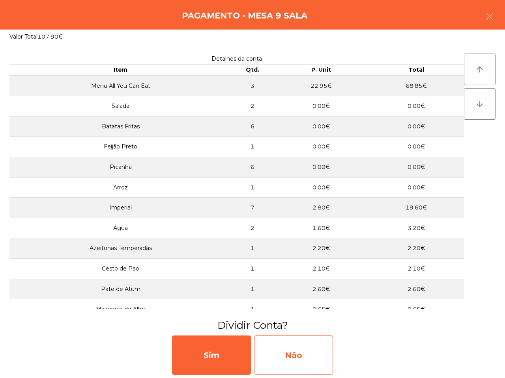
click at [288, 349] on div "Não" at bounding box center [293, 355] width 79 height 39
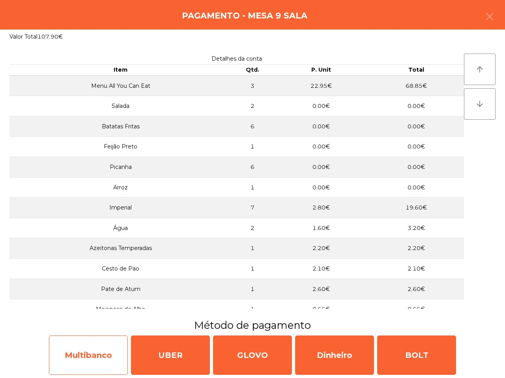
click at [117, 362] on div "Multibanco" at bounding box center [88, 355] width 79 height 39
select select "**"
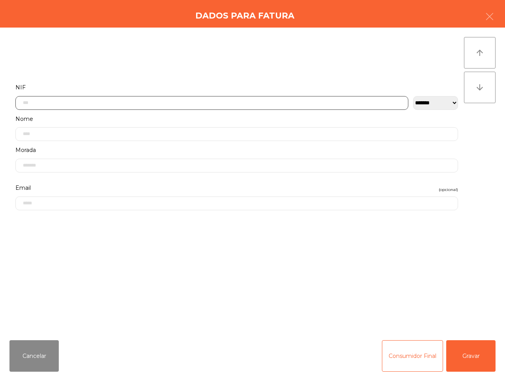
click at [233, 99] on input "text" at bounding box center [211, 103] width 393 height 14
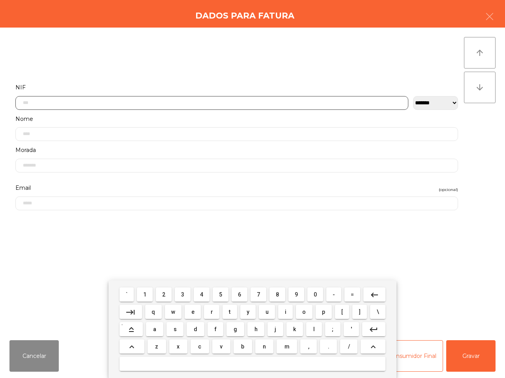
scroll to position [44, 0]
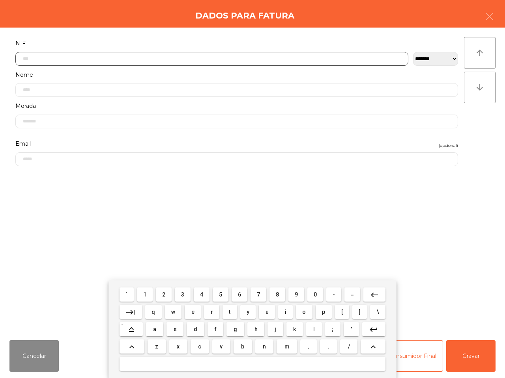
click at [218, 293] on button "5" at bounding box center [220, 295] width 16 height 14
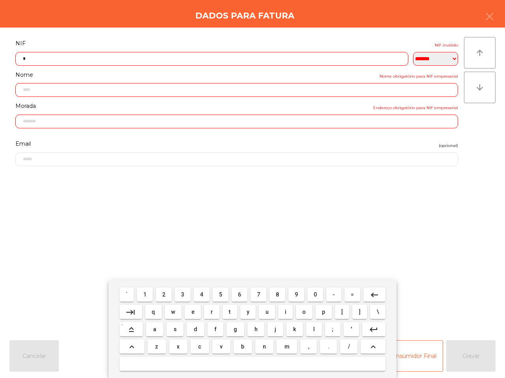
click at [148, 298] on button "1" at bounding box center [145, 295] width 16 height 14
click at [225, 297] on button "5" at bounding box center [220, 295] width 16 height 14
click at [260, 296] on button "7" at bounding box center [258, 295] width 16 height 14
click at [145, 296] on span "1" at bounding box center [144, 295] width 3 height 6
click at [204, 294] on button "4" at bounding box center [202, 295] width 16 height 14
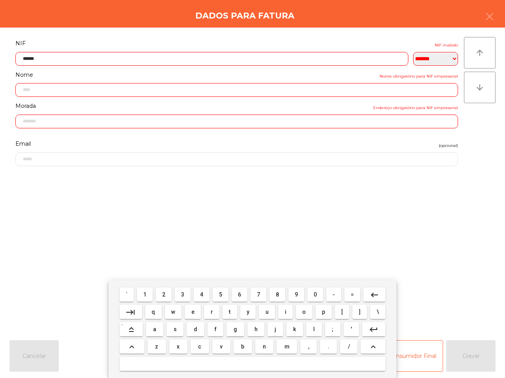
click at [259, 295] on span "7" at bounding box center [258, 295] width 3 height 6
click at [239, 295] on span "6" at bounding box center [239, 295] width 3 height 6
click at [181, 296] on button "3" at bounding box center [183, 295] width 16 height 14
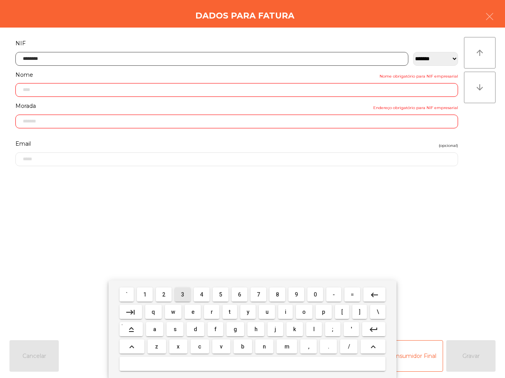
type input "*********"
type input "**********"
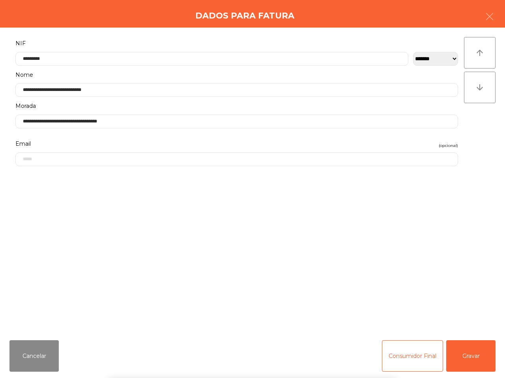
click at [472, 360] on div "` 1 2 3 4 5 6 7 8 9 0 - = keyboard_backspace keyboard_tab q w e r t y u i o p […" at bounding box center [252, 330] width 505 height 98
click at [470, 359] on button "Gravar" at bounding box center [470, 357] width 49 height 32
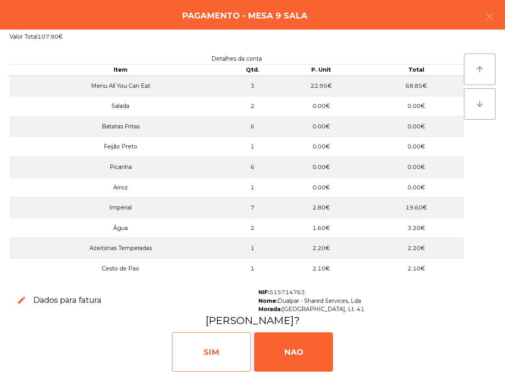
click at [231, 363] on div "SIM" at bounding box center [211, 352] width 79 height 39
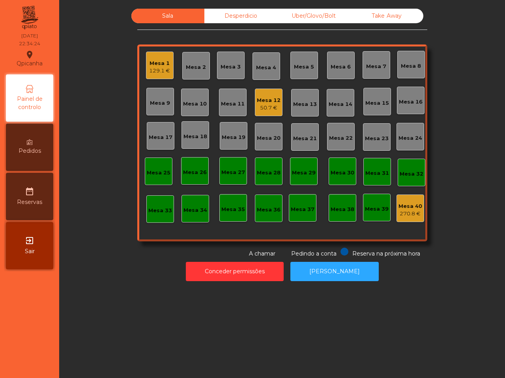
click at [156, 58] on div "Mesa 1 129.1 €" at bounding box center [159, 65] width 21 height 19
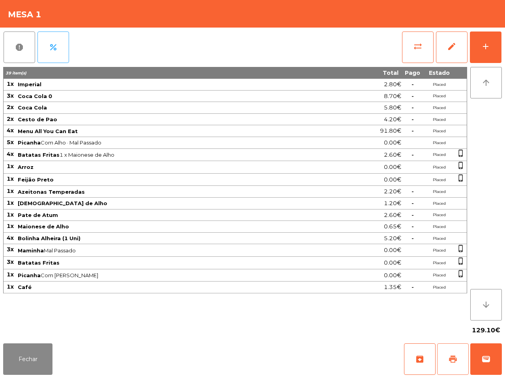
click at [449, 363] on span "print" at bounding box center [452, 359] width 9 height 9
click at [49, 366] on button "Fechar" at bounding box center [27, 360] width 49 height 32
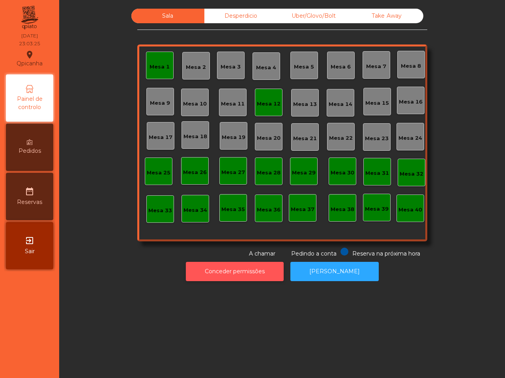
click at [255, 270] on button "Conceder permissões" at bounding box center [235, 271] width 98 height 19
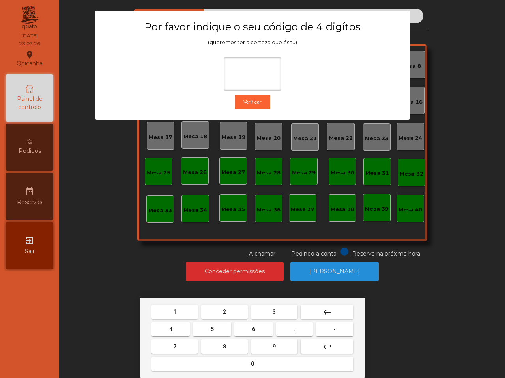
click at [244, 330] on button "6" at bounding box center [253, 329] width 38 height 14
click at [222, 326] on button "5" at bounding box center [212, 329] width 38 height 14
click at [186, 314] on button "1" at bounding box center [174, 312] width 47 height 14
click at [227, 310] on button "2" at bounding box center [224, 312] width 47 height 14
type input "****"
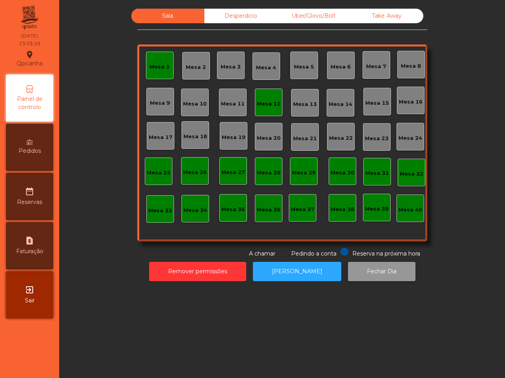
click at [359, 266] on button "Fechar Dia" at bounding box center [381, 271] width 67 height 19
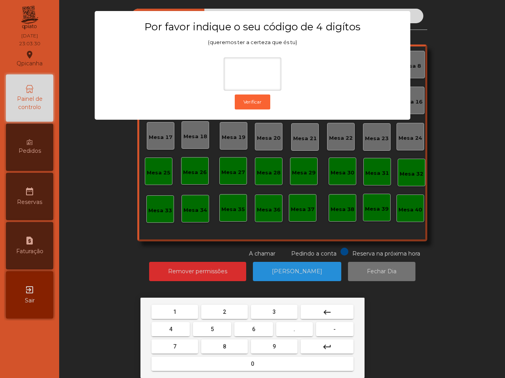
click at [252, 326] on span "6" at bounding box center [253, 329] width 3 height 6
click at [198, 332] on button "5" at bounding box center [212, 329] width 38 height 14
click at [186, 311] on button "1" at bounding box center [174, 312] width 47 height 14
click at [234, 309] on button "2" at bounding box center [224, 312] width 47 height 14
type input "****"
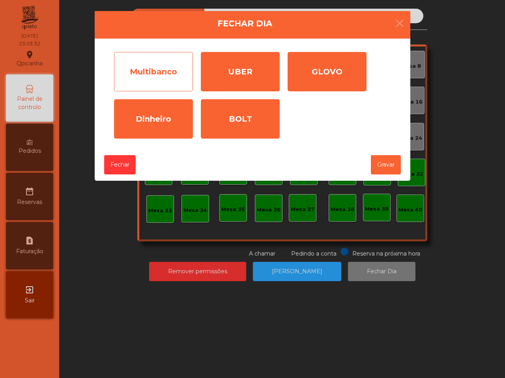
click at [172, 78] on div "Multibanco" at bounding box center [153, 71] width 79 height 39
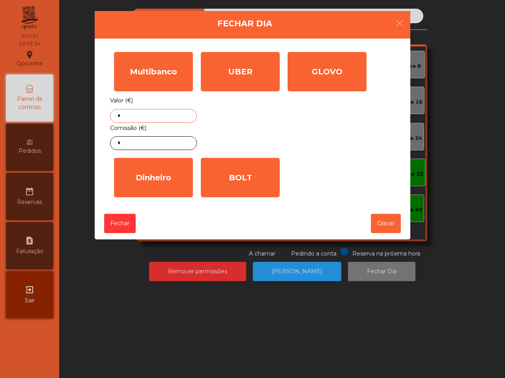
click at [166, 118] on input "*" at bounding box center [153, 116] width 87 height 14
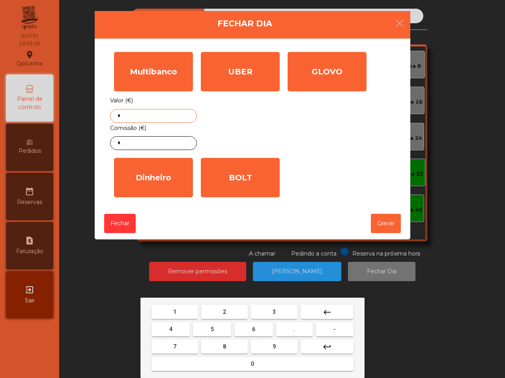
click at [170, 350] on button "7" at bounding box center [174, 347] width 47 height 14
click at [271, 311] on button "3" at bounding box center [274, 312] width 47 height 14
click at [291, 327] on button "." at bounding box center [294, 329] width 37 height 14
click at [226, 313] on button "2" at bounding box center [224, 312] width 47 height 14
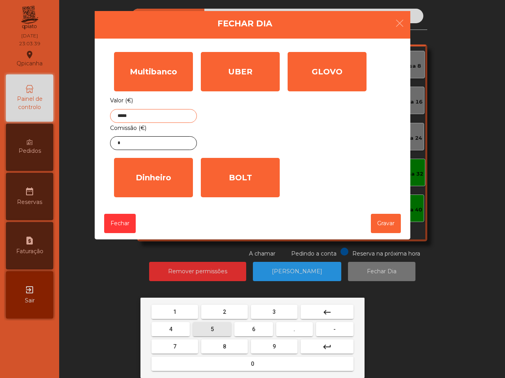
click at [202, 329] on button "5" at bounding box center [212, 329] width 38 height 14
type input "******"
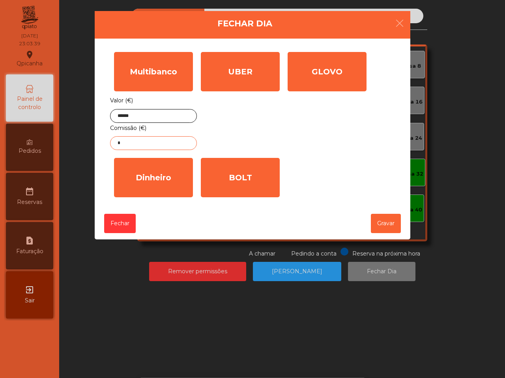
click at [169, 142] on input "*" at bounding box center [153, 143] width 87 height 14
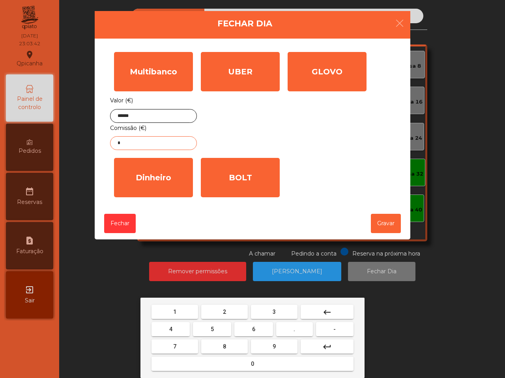
click at [184, 309] on button "1" at bounding box center [174, 312] width 47 height 14
click at [298, 326] on button "." at bounding box center [294, 329] width 37 height 14
click at [257, 324] on button "6" at bounding box center [253, 329] width 38 height 14
click at [176, 344] on span "7" at bounding box center [174, 347] width 3 height 6
type input "****"
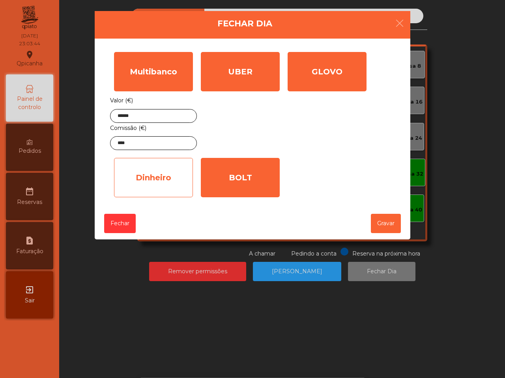
click at [152, 166] on div "Dinheiro" at bounding box center [153, 177] width 79 height 39
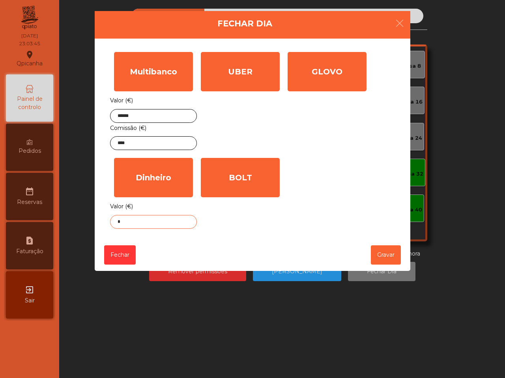
click at [162, 218] on input "*" at bounding box center [153, 222] width 87 height 14
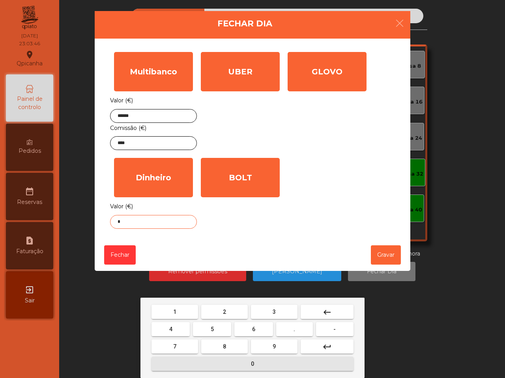
click at [245, 367] on button "0" at bounding box center [252, 364] width 202 height 14
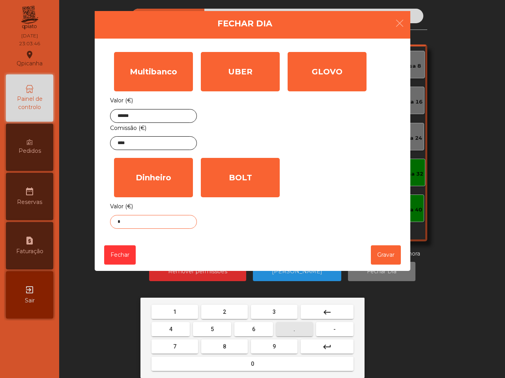
click at [296, 326] on button "." at bounding box center [294, 329] width 37 height 14
click at [284, 345] on button "9" at bounding box center [274, 347] width 47 height 14
type input "***"
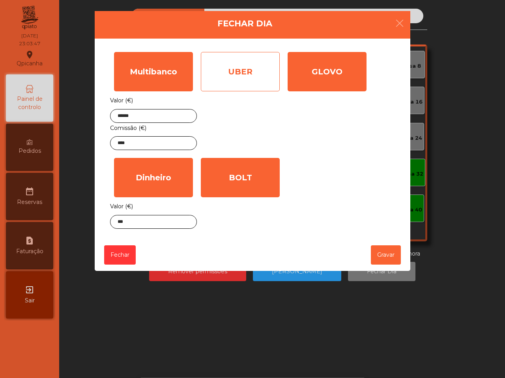
click at [222, 71] on div "UBER" at bounding box center [240, 71] width 79 height 39
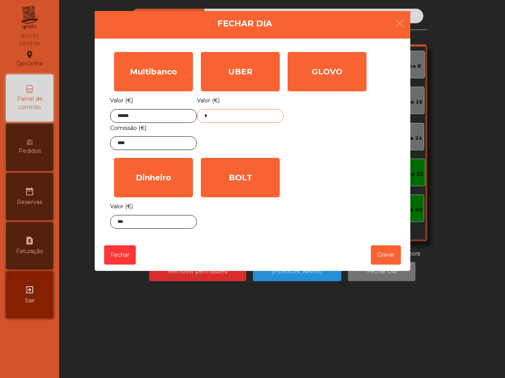
click at [242, 117] on input "*" at bounding box center [240, 116] width 87 height 14
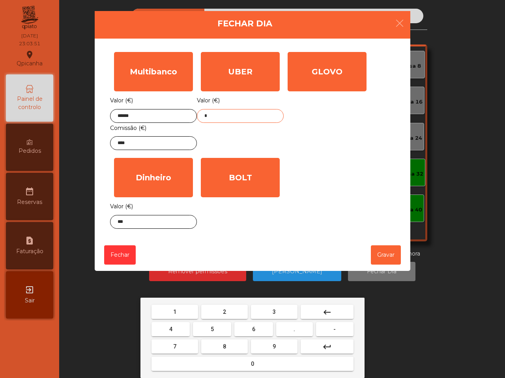
click at [183, 339] on mat-keyboard-key "7" at bounding box center [175, 346] width 50 height 17
click at [183, 342] on button "7" at bounding box center [174, 347] width 47 height 14
click at [211, 329] on span "5" at bounding box center [212, 329] width 3 height 6
click at [299, 330] on button "." at bounding box center [294, 329] width 37 height 14
click at [183, 343] on button "7" at bounding box center [174, 347] width 47 height 14
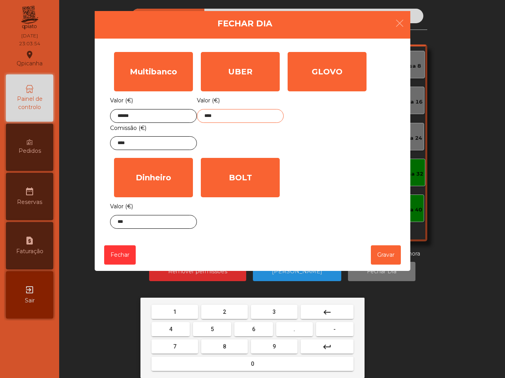
click at [228, 347] on button "8" at bounding box center [224, 347] width 47 height 14
type input "*****"
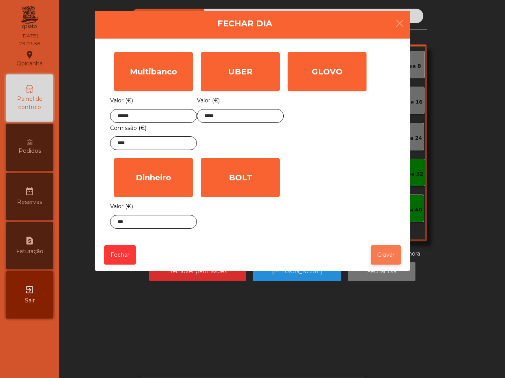
click at [380, 258] on button "Gravar" at bounding box center [386, 255] width 30 height 19
